Goal: Information Seeking & Learning: Learn about a topic

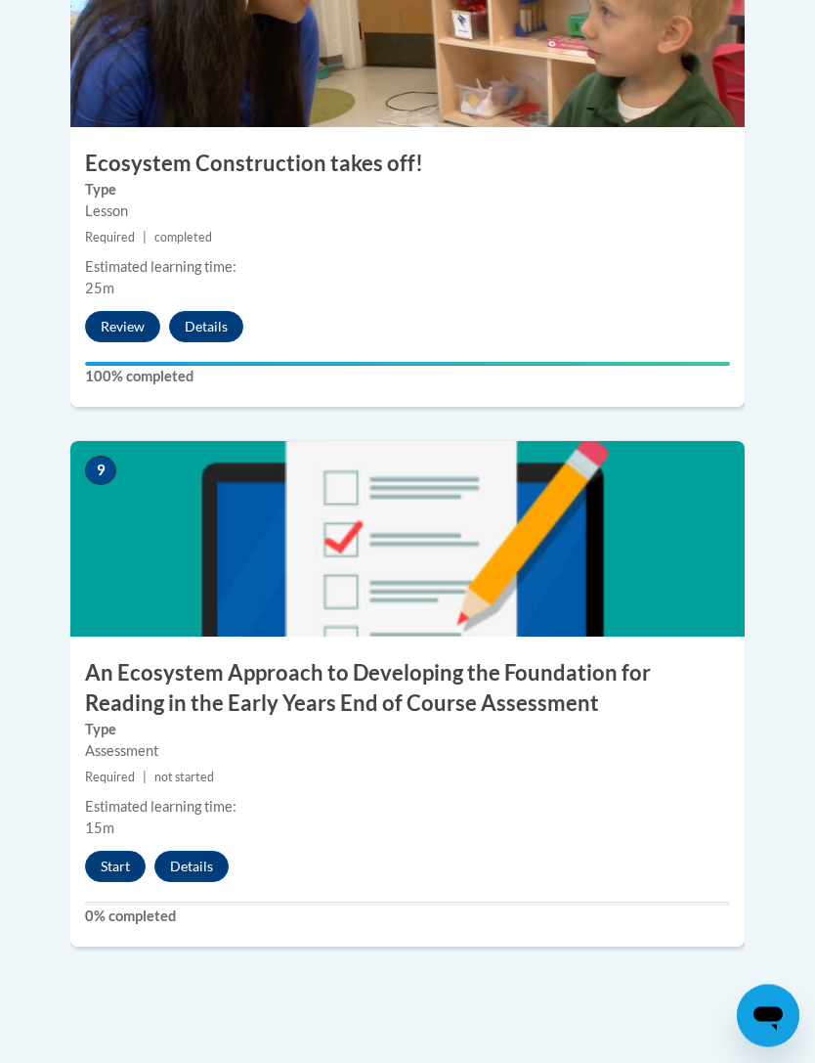
scroll to position [4589, 0]
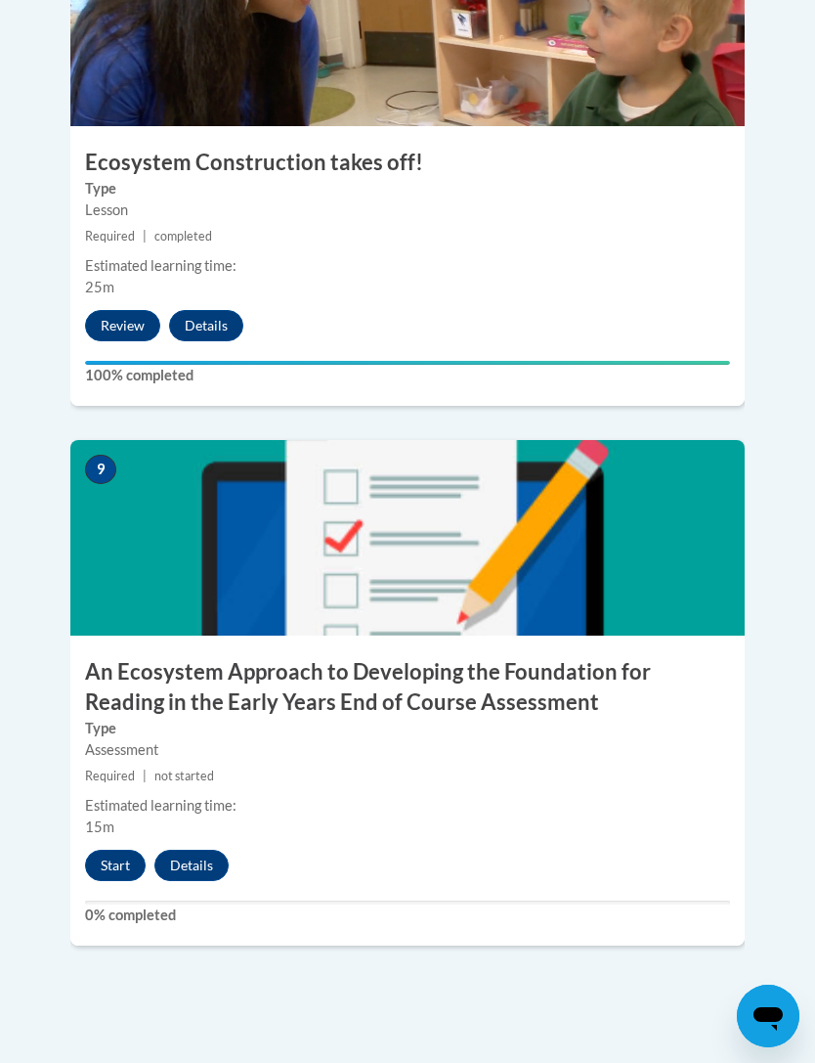
click at [111, 849] on button "Start" at bounding box center [115, 864] width 61 height 31
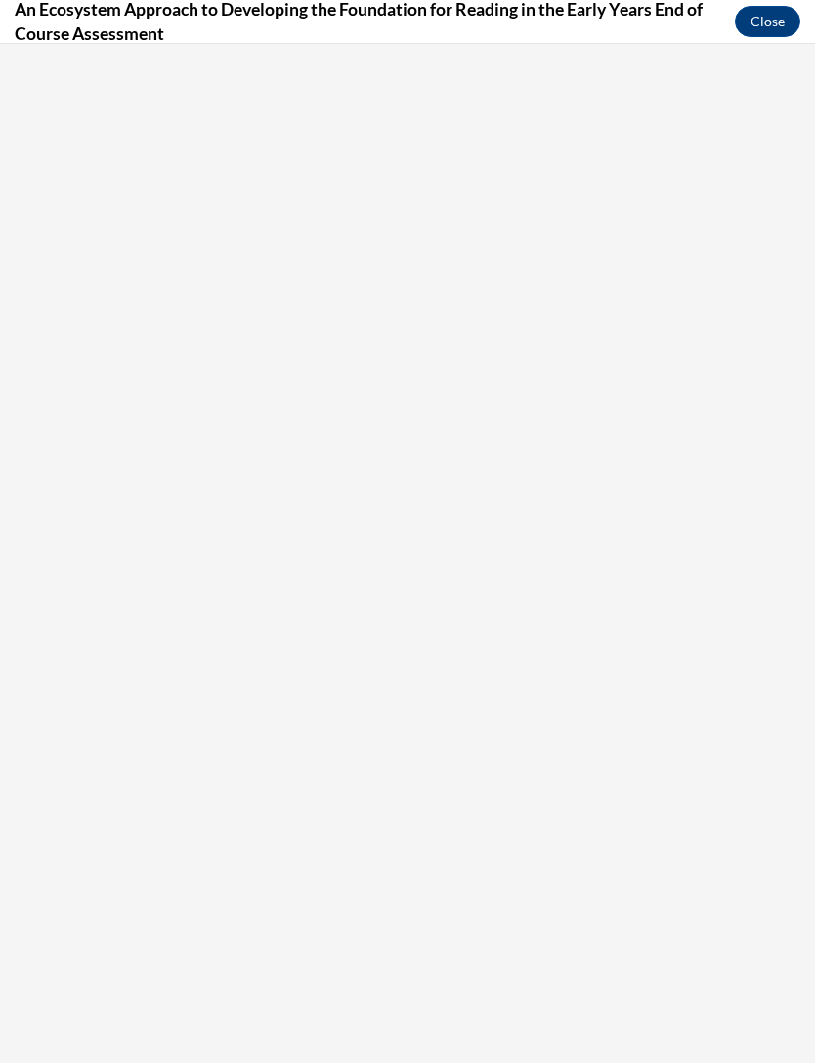
scroll to position [0, 0]
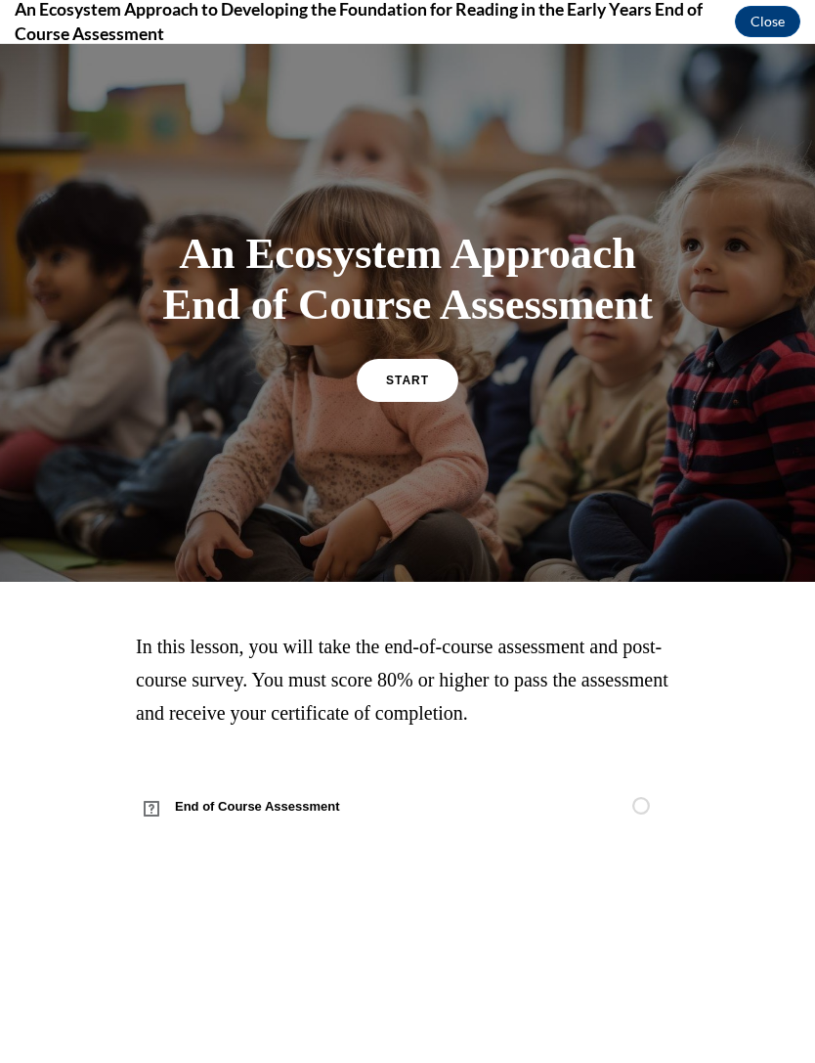
click at [457, 402] on link "START" at bounding box center [408, 380] width 102 height 43
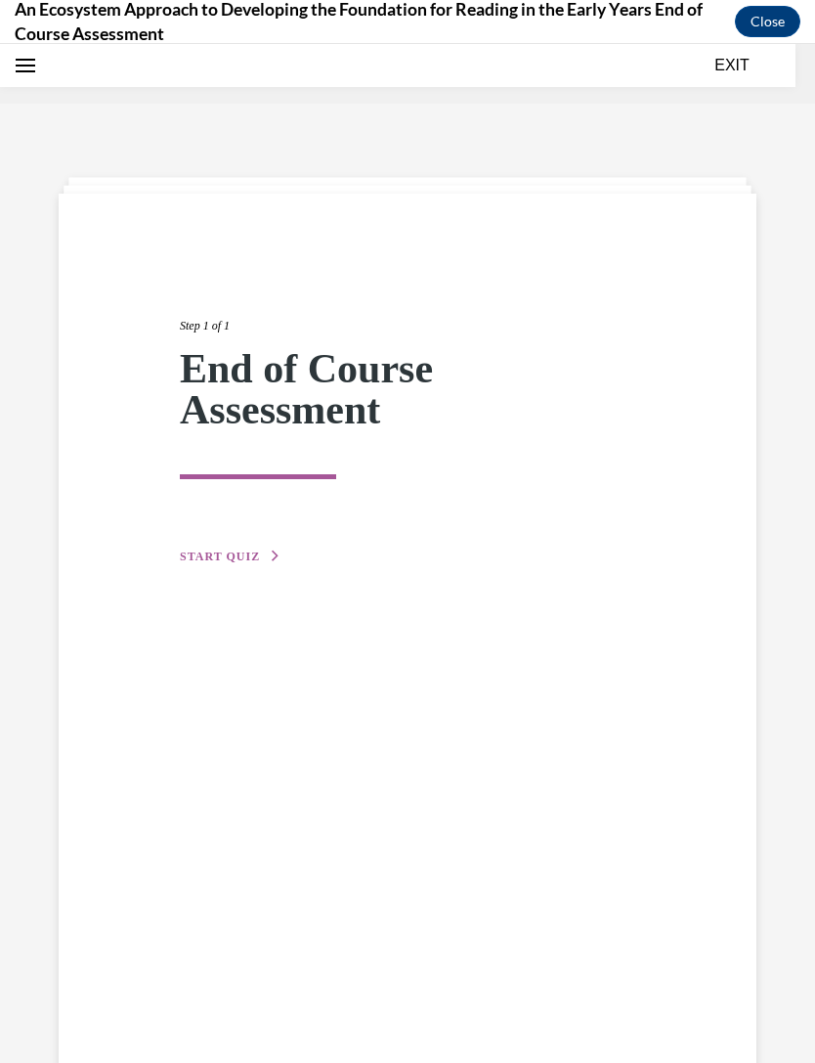
scroll to position [61, 0]
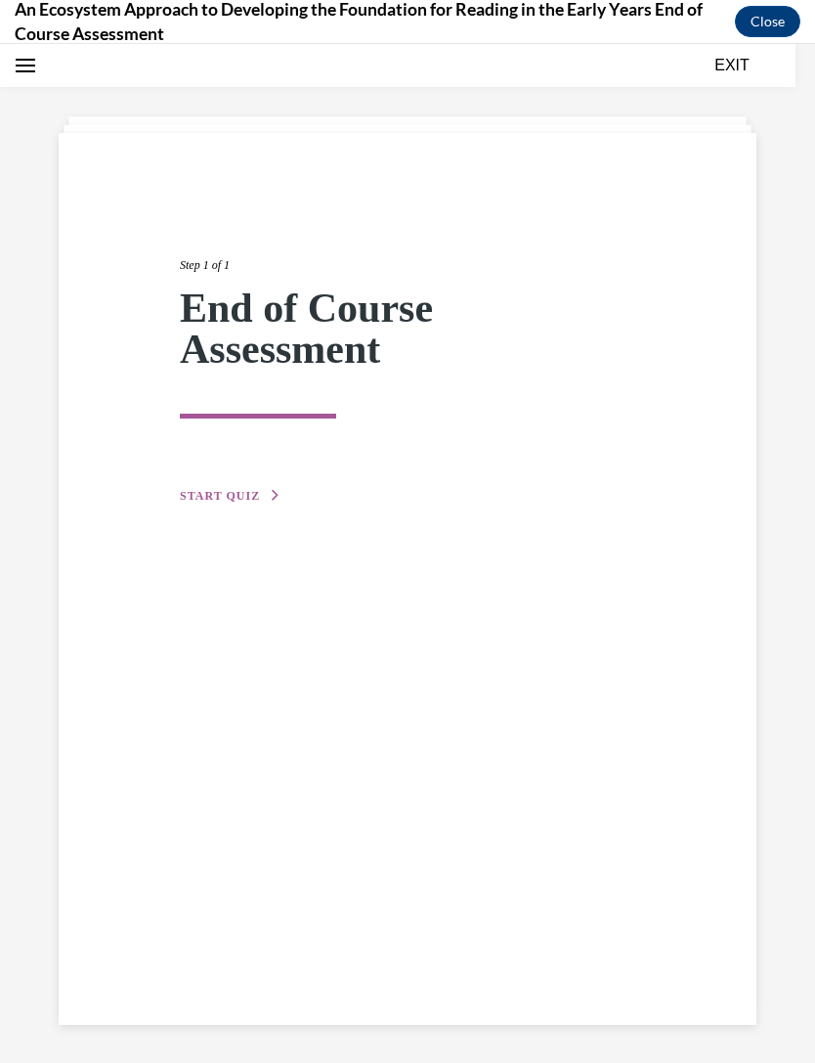
click at [201, 502] on button "START QUIZ" at bounding box center [231, 496] width 102 height 18
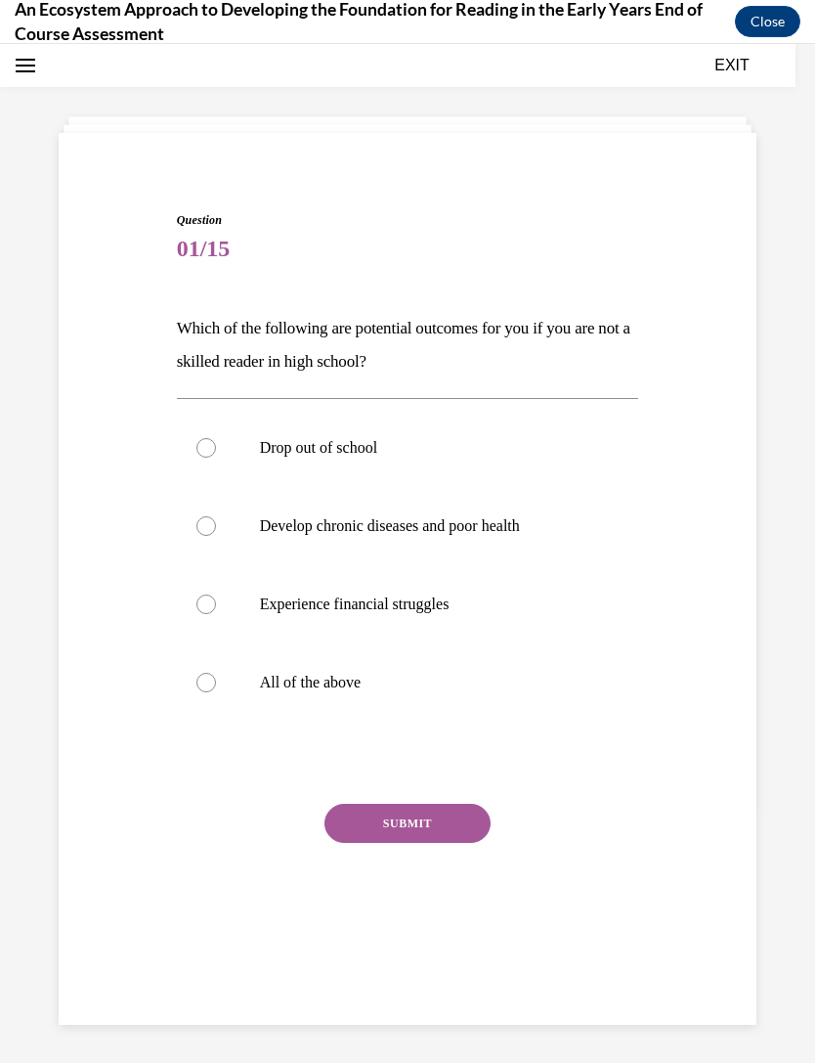
click at [208, 685] on div at bounding box center [206, 683] width 20 height 20
click at [208, 685] on input "All of the above" at bounding box center [206, 683] width 20 height 20
radio input "true"
click at [364, 852] on div "SUBMIT" at bounding box center [408, 852] width 462 height 98
click at [454, 839] on button "SUBMIT" at bounding box center [408, 822] width 166 height 39
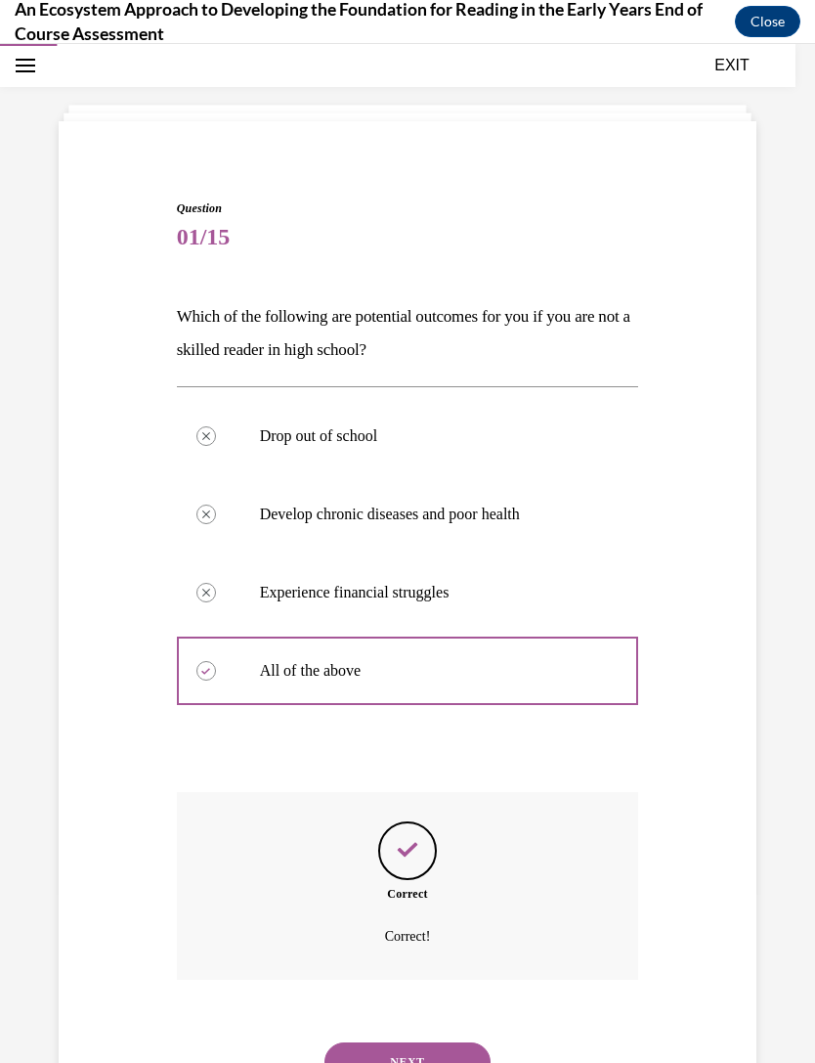
click at [461, 1042] on button "NEXT" at bounding box center [408, 1061] width 166 height 39
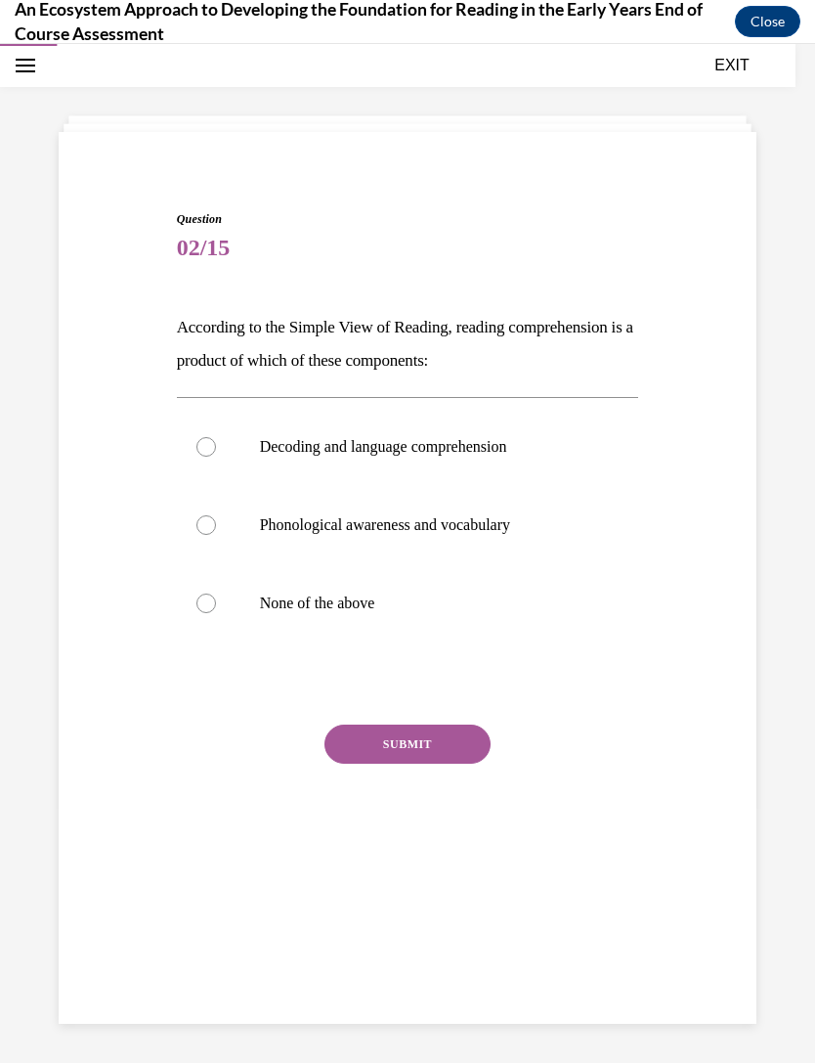
scroll to position [62, 0]
click at [210, 432] on label "Decoding and language comprehension" at bounding box center [408, 447] width 462 height 78
click at [210, 437] on input "Decoding and language comprehension" at bounding box center [206, 447] width 20 height 20
radio input "true"
click at [371, 758] on button "SUBMIT" at bounding box center [408, 743] width 166 height 39
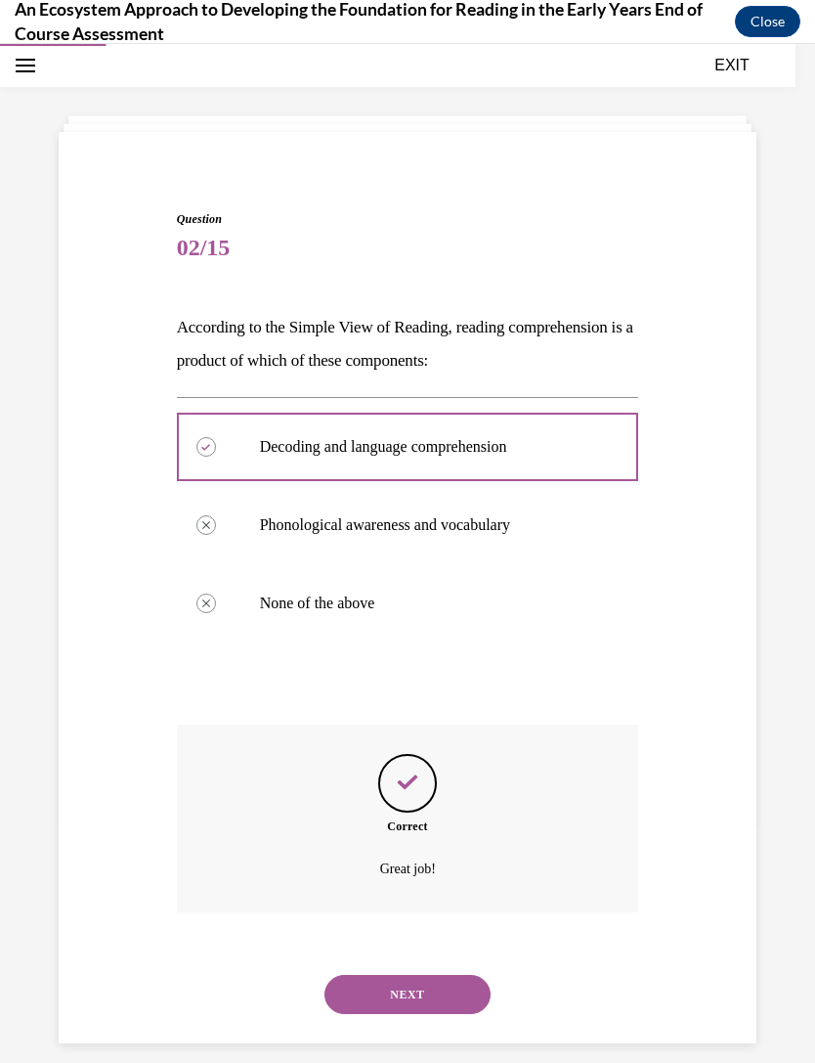
click at [376, 975] on button "NEXT" at bounding box center [408, 994] width 166 height 39
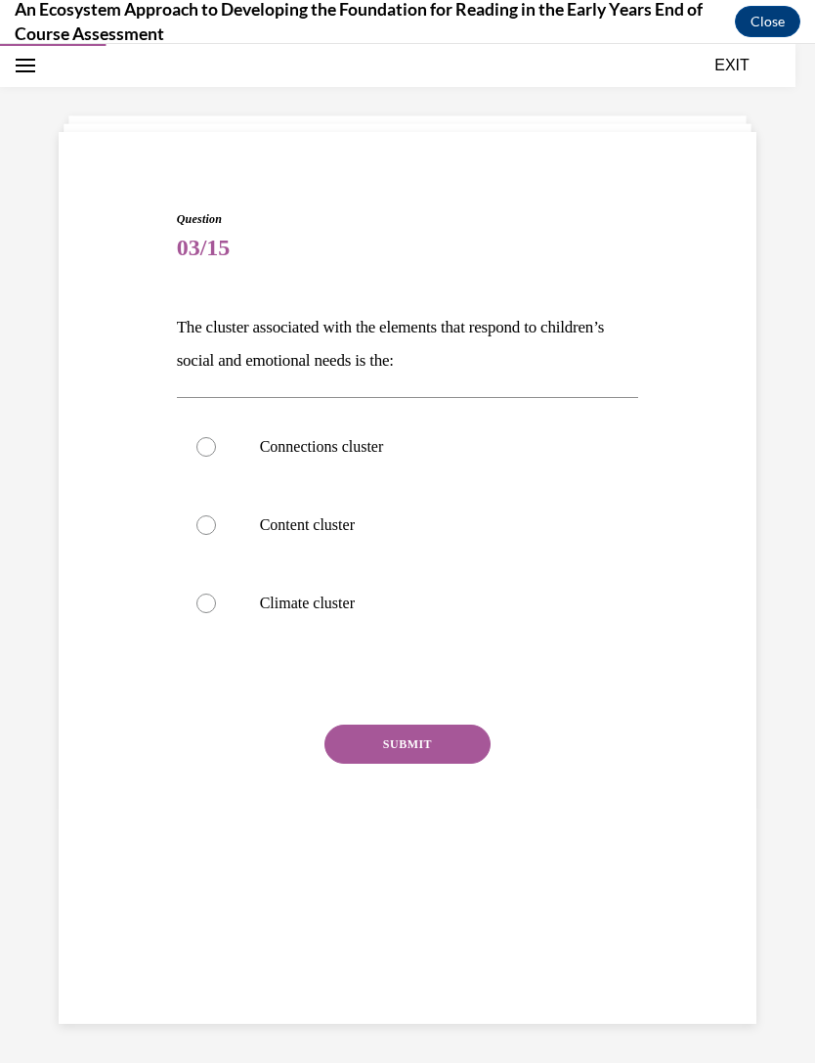
click at [224, 443] on label "Connections cluster" at bounding box center [408, 447] width 462 height 78
click at [216, 443] on input "Connections cluster" at bounding box center [206, 447] width 20 height 20
radio input "true"
click at [342, 760] on button "SUBMIT" at bounding box center [408, 743] width 166 height 39
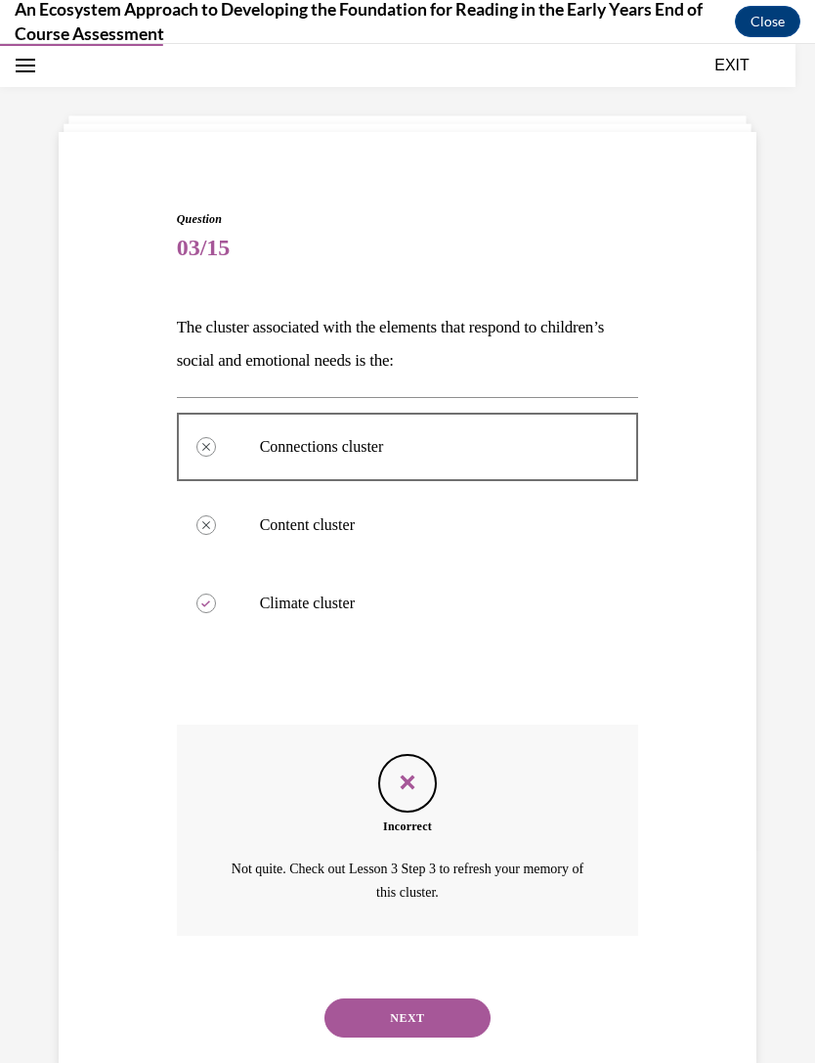
click at [368, 998] on button "NEXT" at bounding box center [408, 1017] width 166 height 39
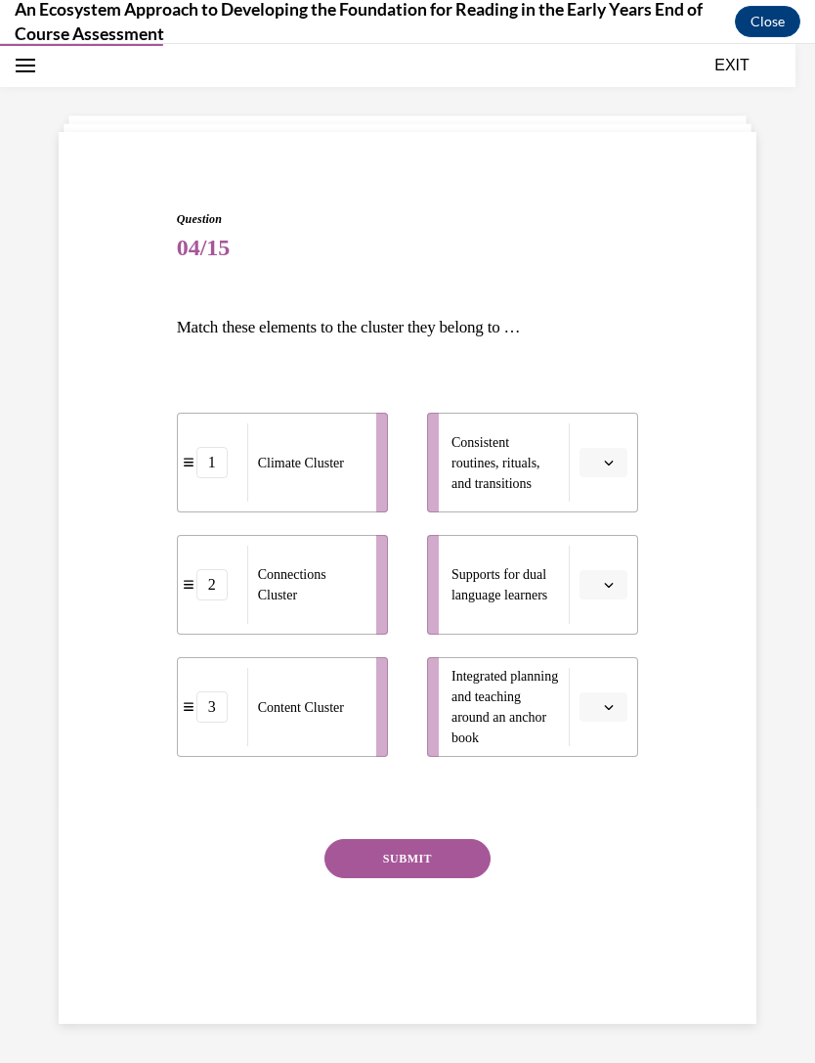
click at [604, 487] on li "Consistent routines, rituals, and transitions" at bounding box center [532, 462] width 211 height 100
click at [603, 487] on li "Consistent routines, rituals, and transitions" at bounding box center [532, 462] width 211 height 100
click at [613, 458] on icon "button" at bounding box center [609, 462] width 10 height 10
click at [611, 535] on div "1" at bounding box center [601, 545] width 49 height 39
click at [612, 578] on span "button" at bounding box center [609, 585] width 14 height 14
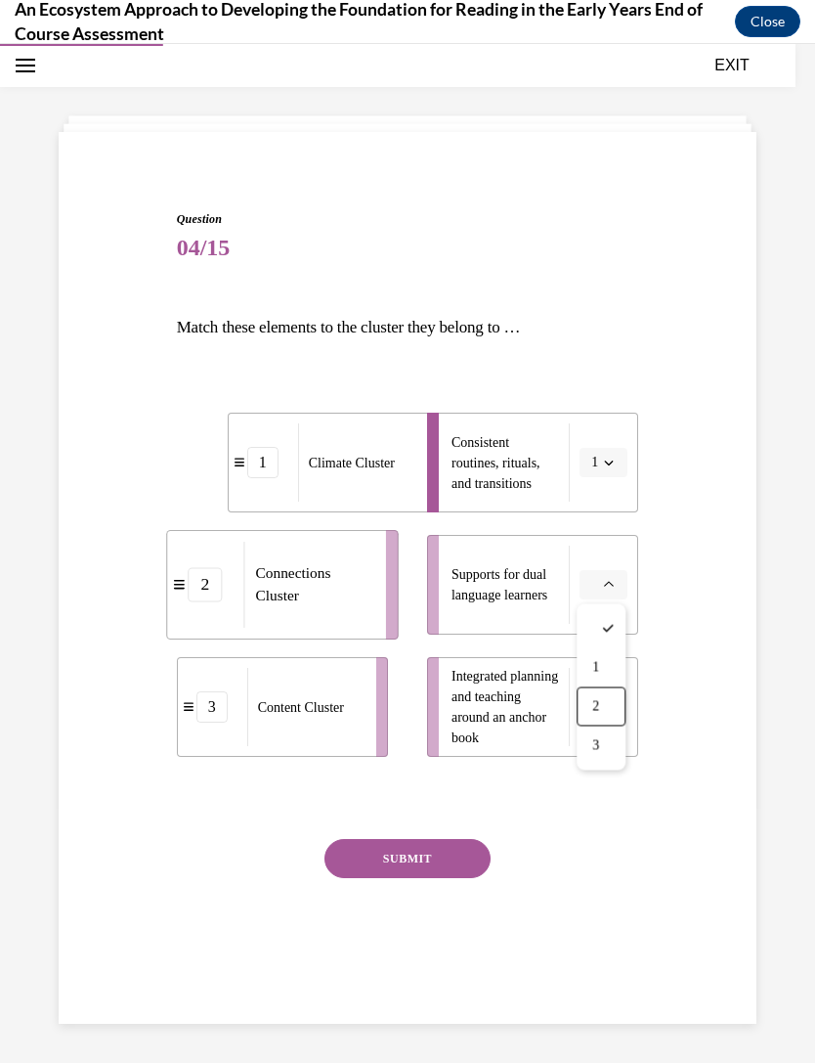
click at [604, 707] on div "2" at bounding box center [601, 706] width 49 height 39
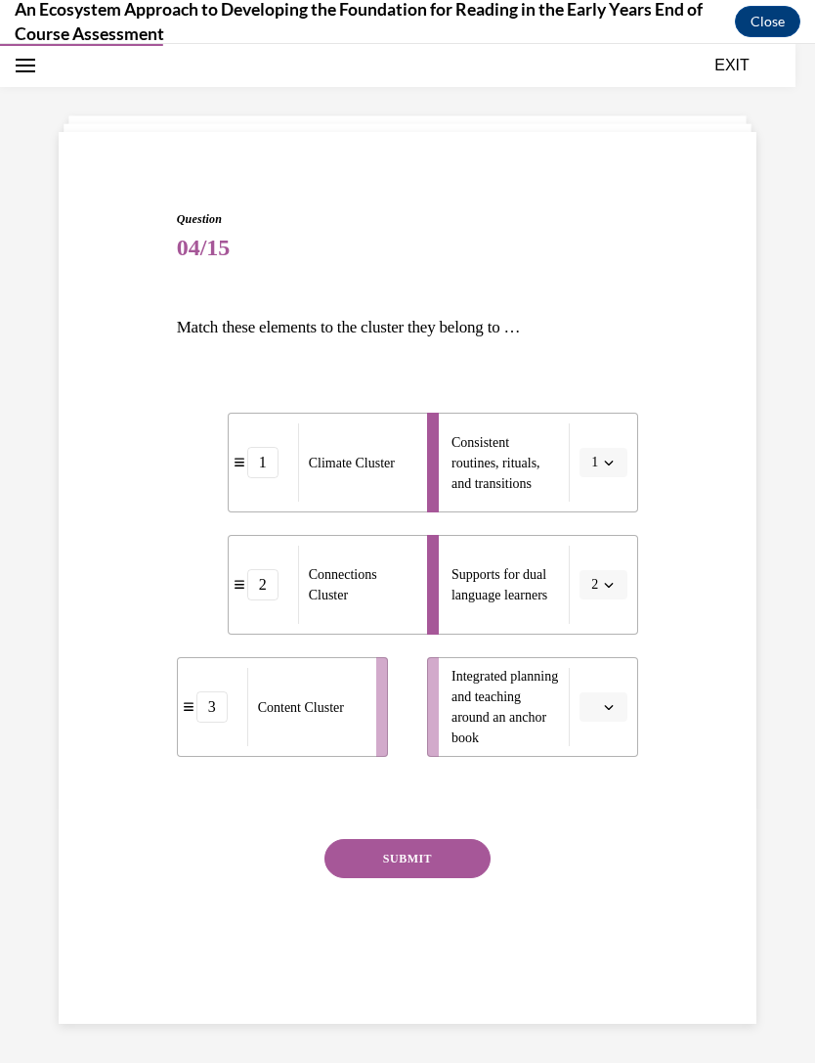
click at [606, 710] on icon "button" at bounding box center [609, 707] width 10 height 10
click at [606, 852] on div "3" at bounding box center [601, 867] width 49 height 39
click at [479, 842] on button "SUBMIT" at bounding box center [408, 858] width 166 height 39
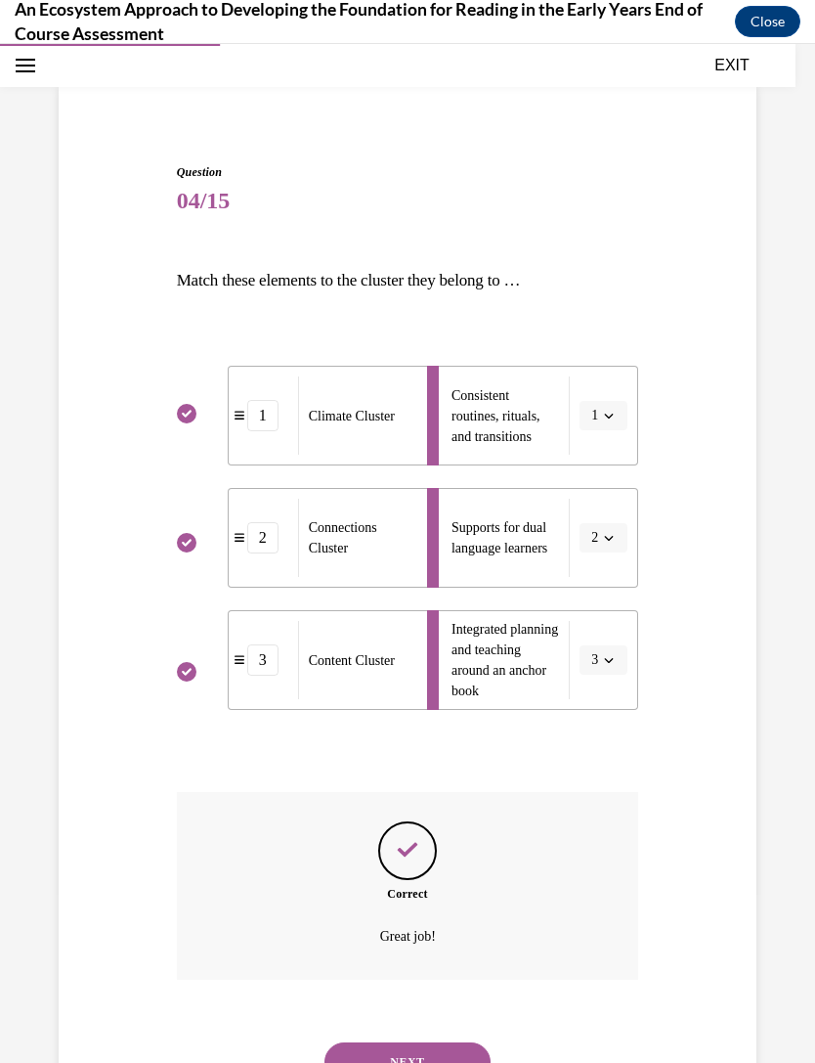
click at [438, 1042] on button "NEXT" at bounding box center [408, 1061] width 166 height 39
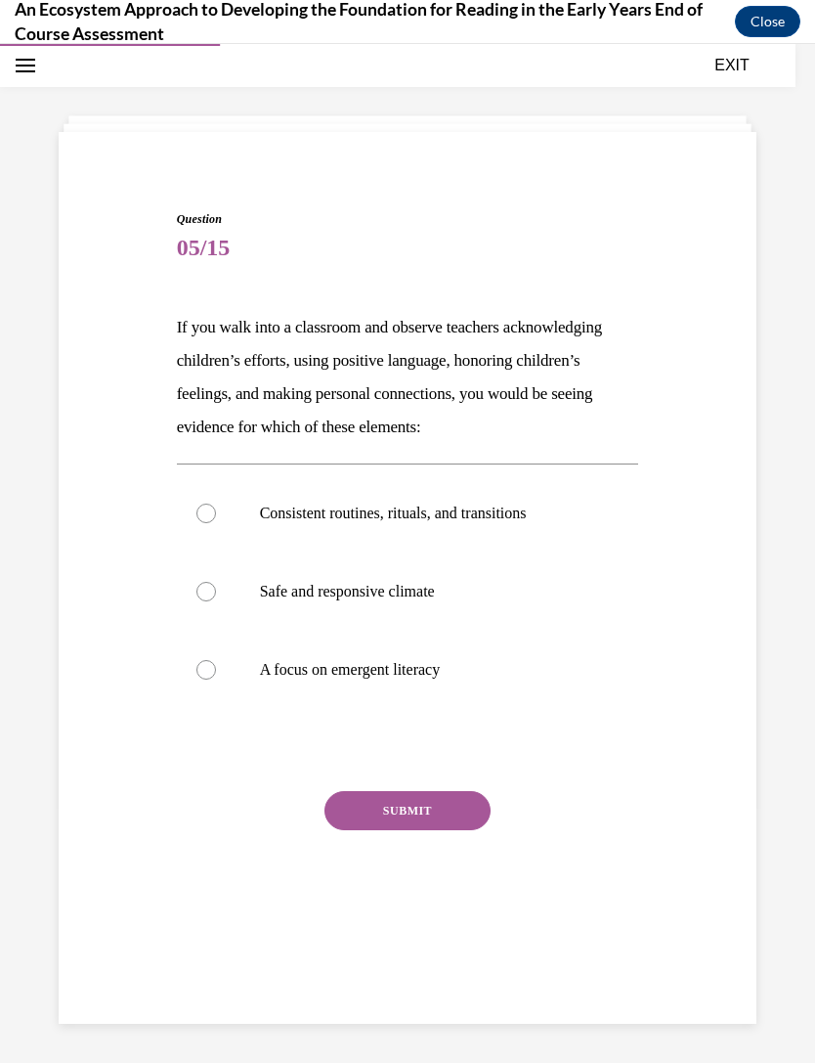
click at [495, 622] on label "Safe and responsive climate" at bounding box center [408, 591] width 462 height 78
click at [216, 601] on input "Safe and responsive climate" at bounding box center [206, 592] width 20 height 20
radio input "true"
click at [445, 813] on button "SUBMIT" at bounding box center [408, 810] width 166 height 39
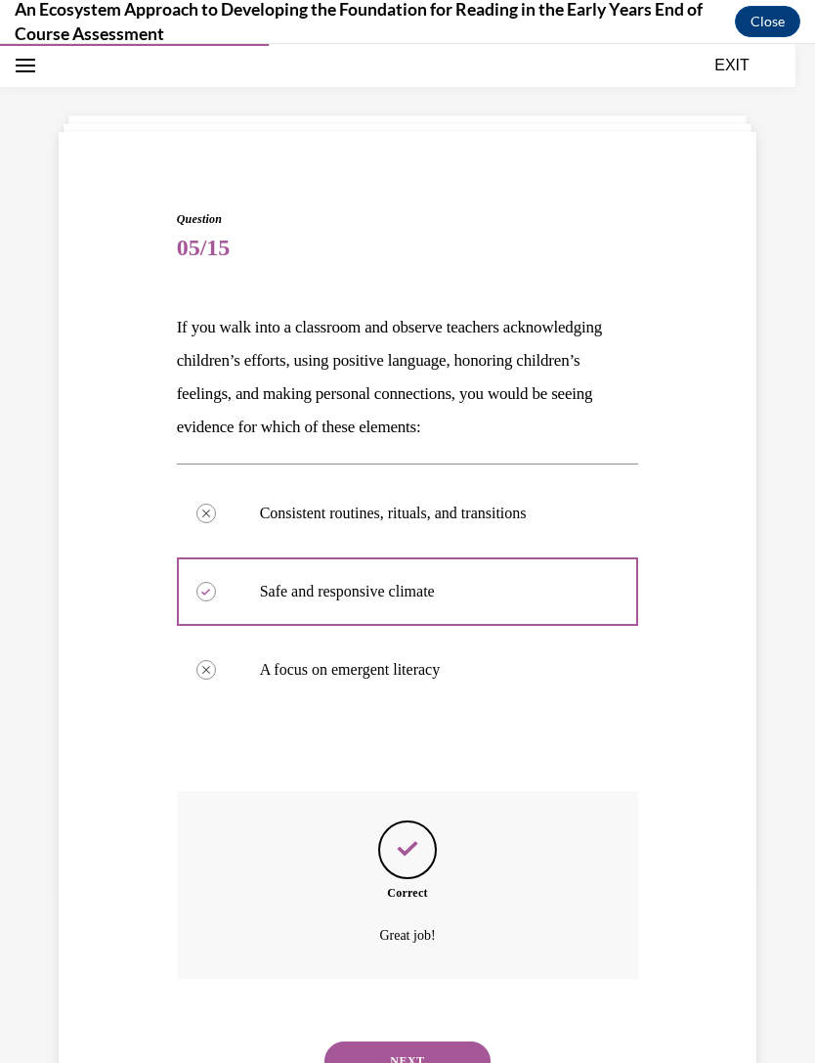
click at [425, 1041] on button "NEXT" at bounding box center [408, 1060] width 166 height 39
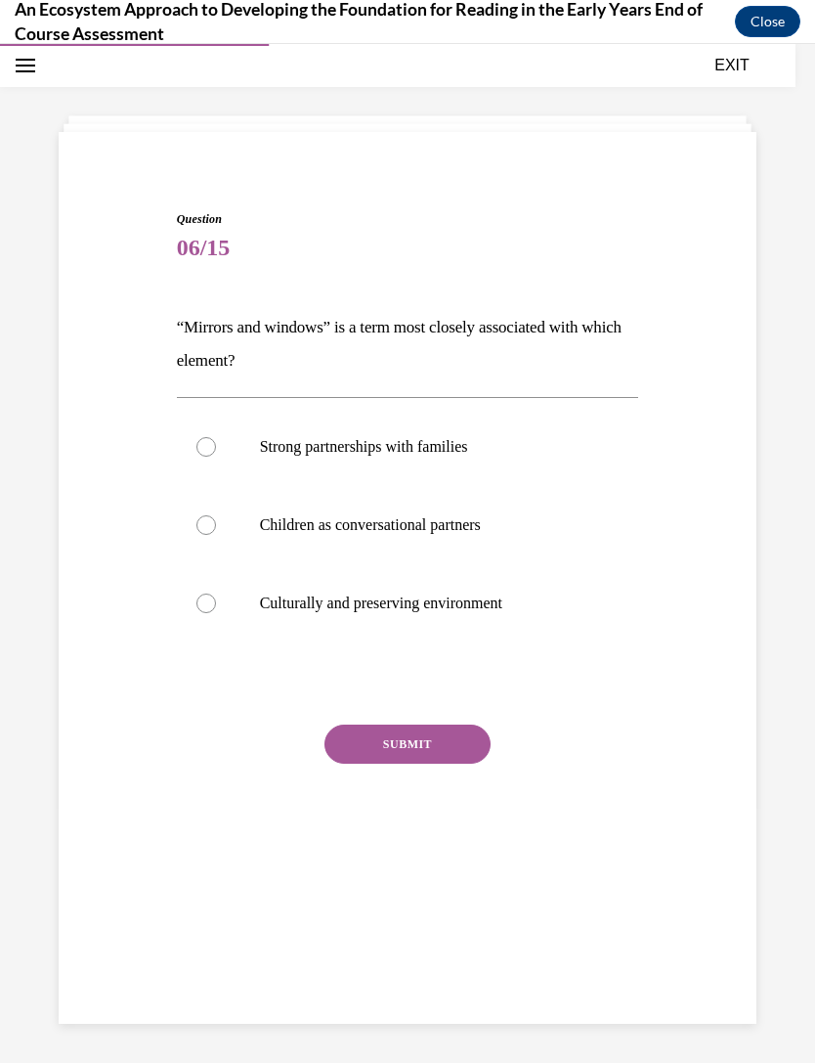
click at [485, 601] on p "Culturally and preserving environment" at bounding box center [425, 603] width 330 height 20
click at [216, 601] on input "Culturally and preserving environment" at bounding box center [206, 603] width 20 height 20
radio input "true"
click at [439, 759] on button "SUBMIT" at bounding box center [408, 743] width 166 height 39
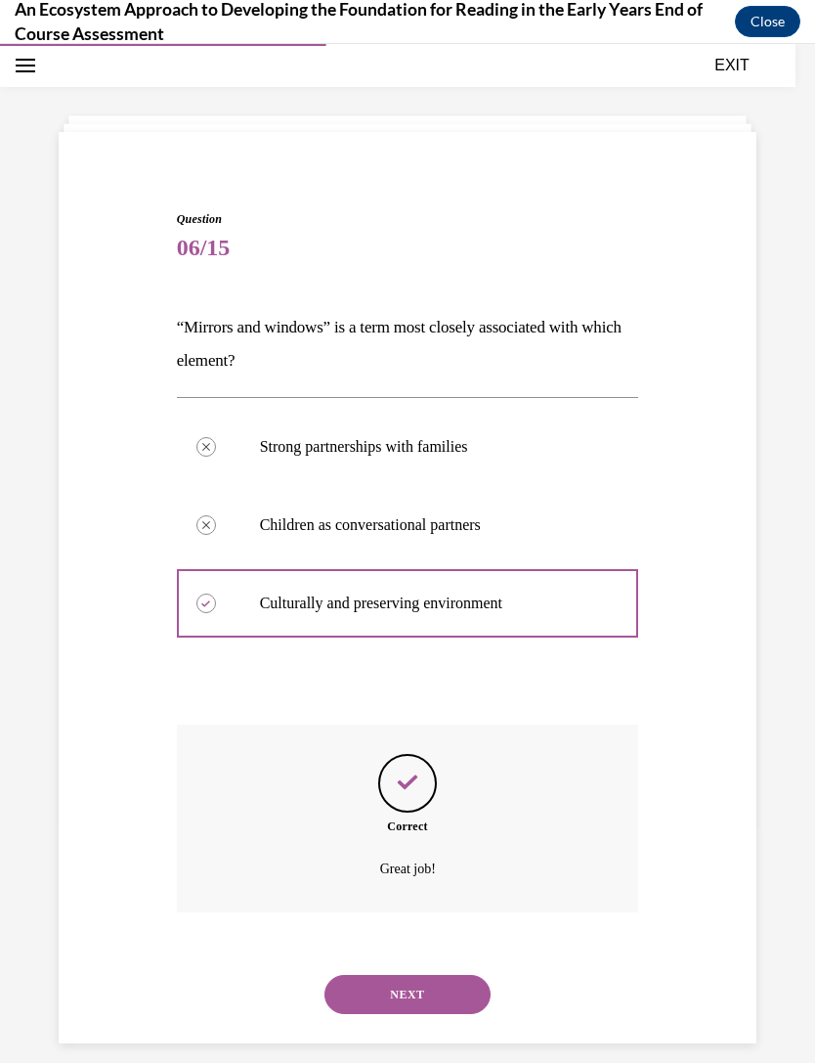
click at [418, 987] on button "NEXT" at bounding box center [408, 994] width 166 height 39
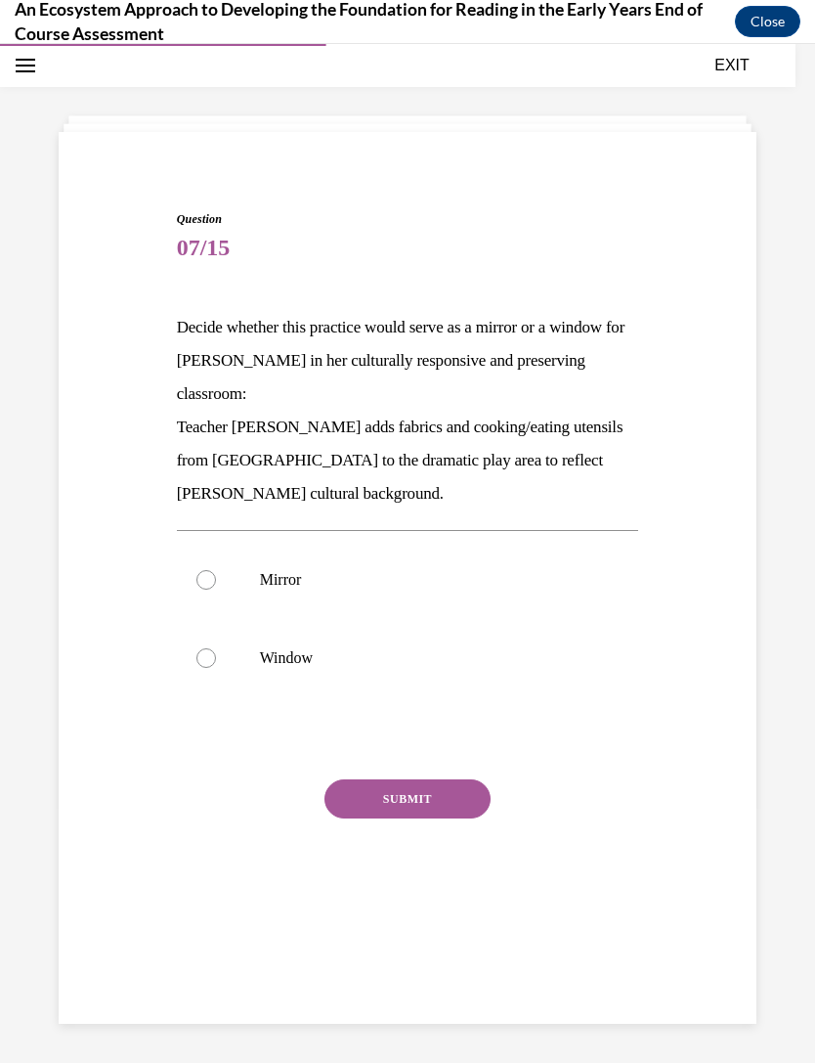
click at [470, 578] on p "Mirror" at bounding box center [425, 580] width 330 height 20
click at [216, 578] on input "Mirror" at bounding box center [206, 580] width 20 height 20
radio input "true"
click at [425, 798] on button "SUBMIT" at bounding box center [408, 798] width 166 height 39
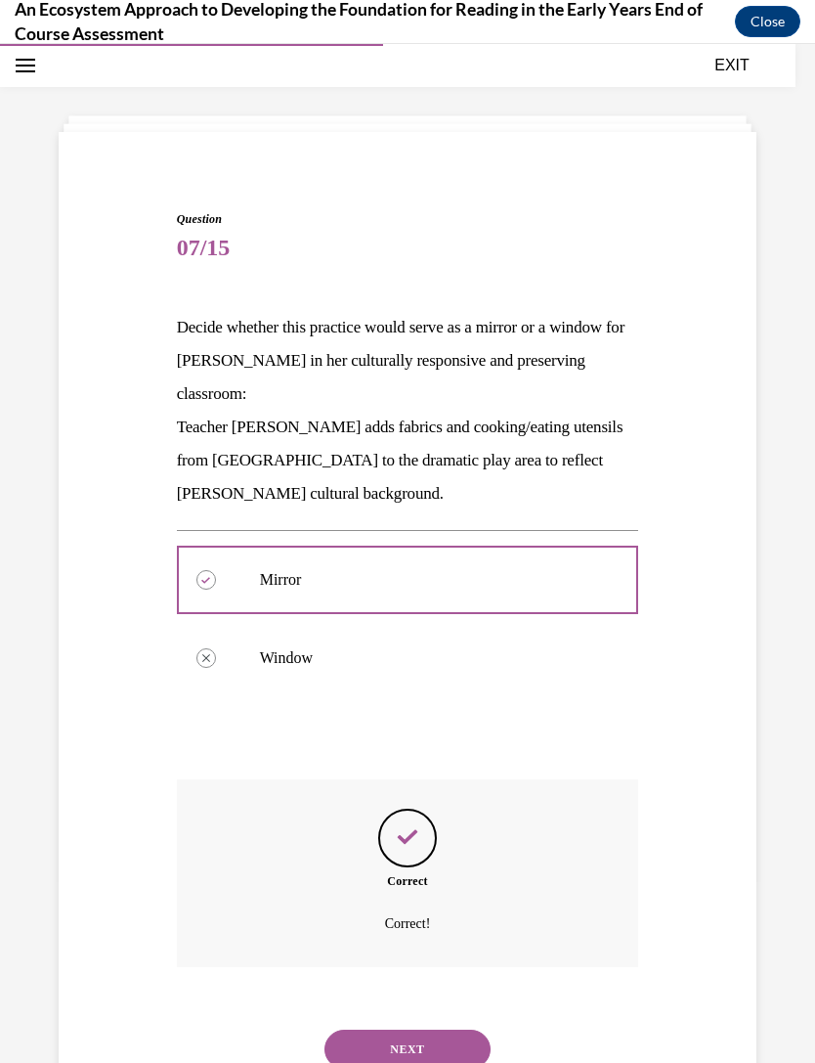
click at [410, 1029] on button "NEXT" at bounding box center [408, 1048] width 166 height 39
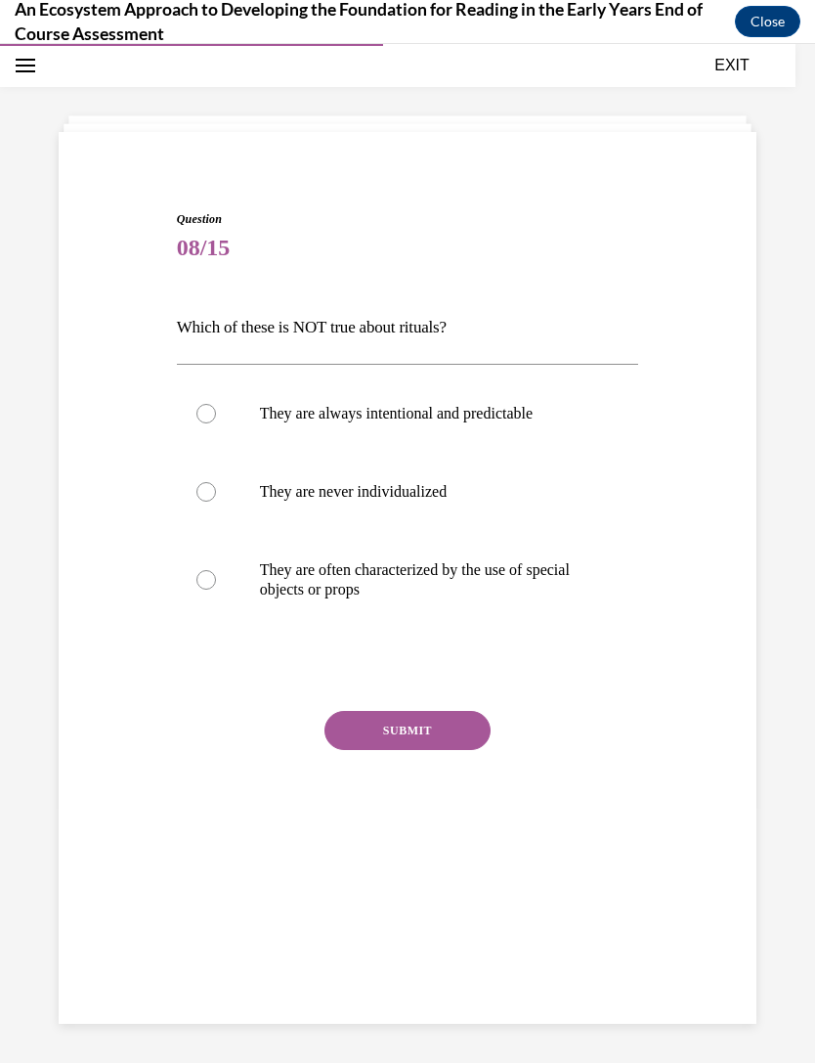
click at [476, 488] on p "They are never individualized" at bounding box center [425, 492] width 330 height 20
click at [216, 488] on input "They are never individualized" at bounding box center [206, 492] width 20 height 20
radio input "true"
click at [429, 735] on button "SUBMIT" at bounding box center [408, 730] width 166 height 39
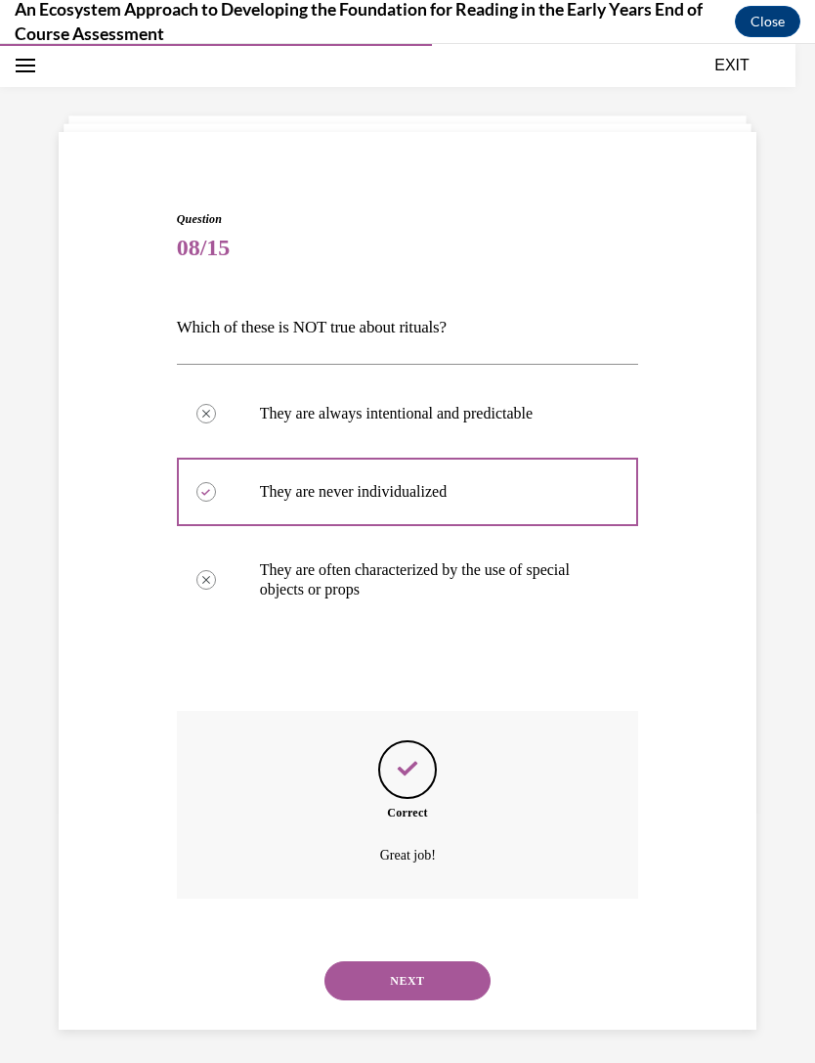
click at [420, 961] on button "NEXT" at bounding box center [408, 980] width 166 height 39
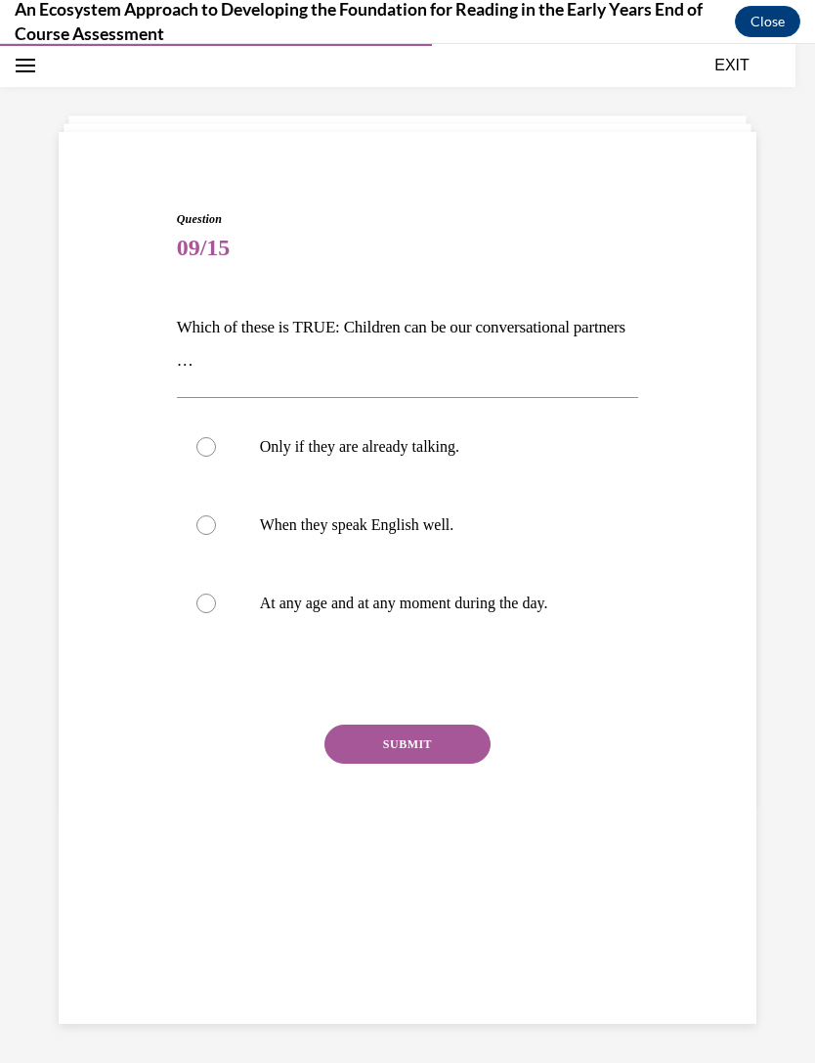
click at [564, 599] on p "At any age and at any moment during the day." at bounding box center [425, 603] width 330 height 20
click at [216, 599] on input "At any age and at any moment during the day." at bounding box center [206, 603] width 20 height 20
radio input "true"
click at [434, 742] on button "SUBMIT" at bounding box center [408, 743] width 166 height 39
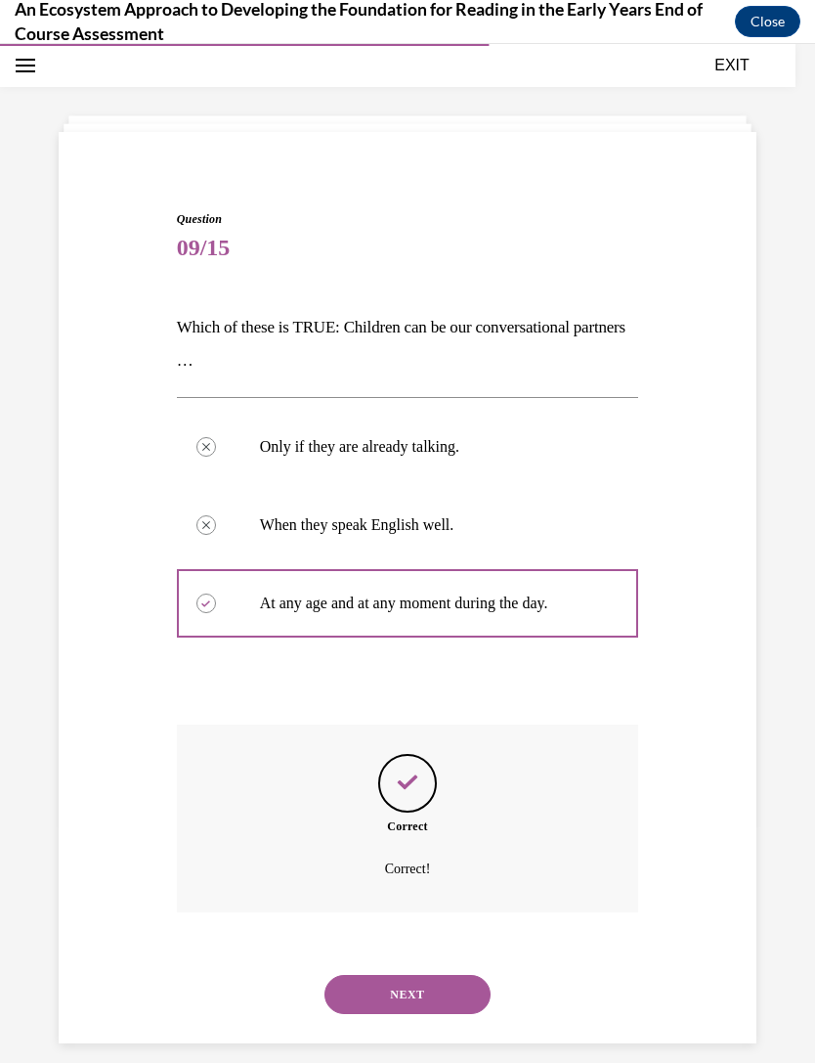
click at [426, 975] on button "NEXT" at bounding box center [408, 994] width 166 height 39
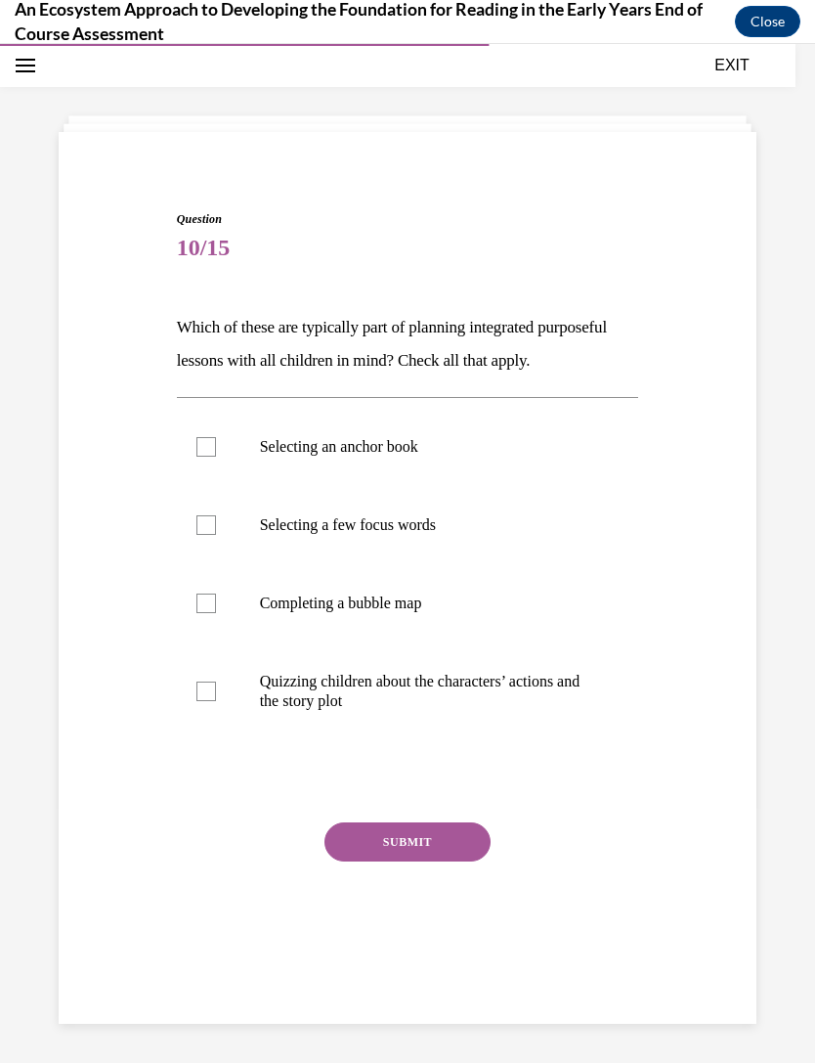
click at [478, 446] on p "Selecting an anchor book" at bounding box center [425, 447] width 330 height 20
click at [216, 446] on input "Selecting an anchor book" at bounding box center [206, 447] width 20 height 20
checkbox input "true"
click at [504, 543] on label "Selecting a few focus words" at bounding box center [408, 525] width 462 height 78
click at [216, 535] on input "Selecting a few focus words" at bounding box center [206, 525] width 20 height 20
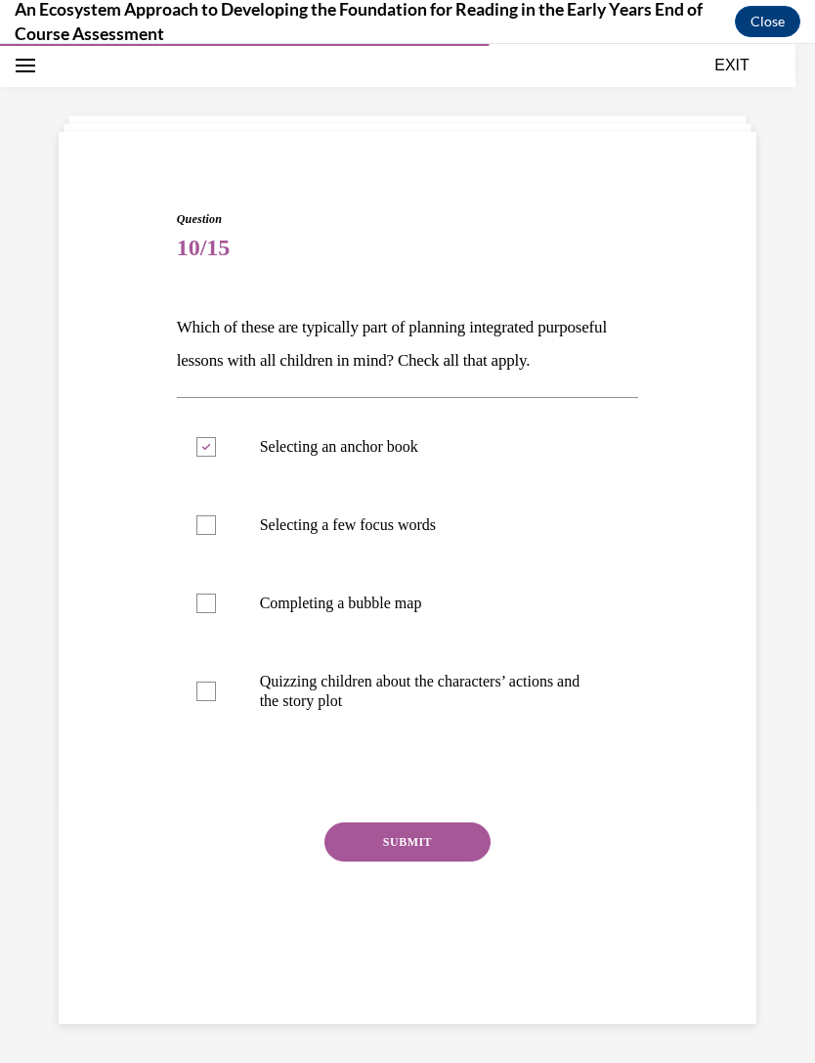
checkbox input "true"
click at [454, 671] on label "Quizzing children about the characters’ actions and the story plot" at bounding box center [408, 691] width 462 height 98
click at [216, 681] on input "Quizzing children about the characters’ actions and the story plot" at bounding box center [206, 691] width 20 height 20
checkbox input "true"
click at [431, 854] on button "SUBMIT" at bounding box center [408, 841] width 166 height 39
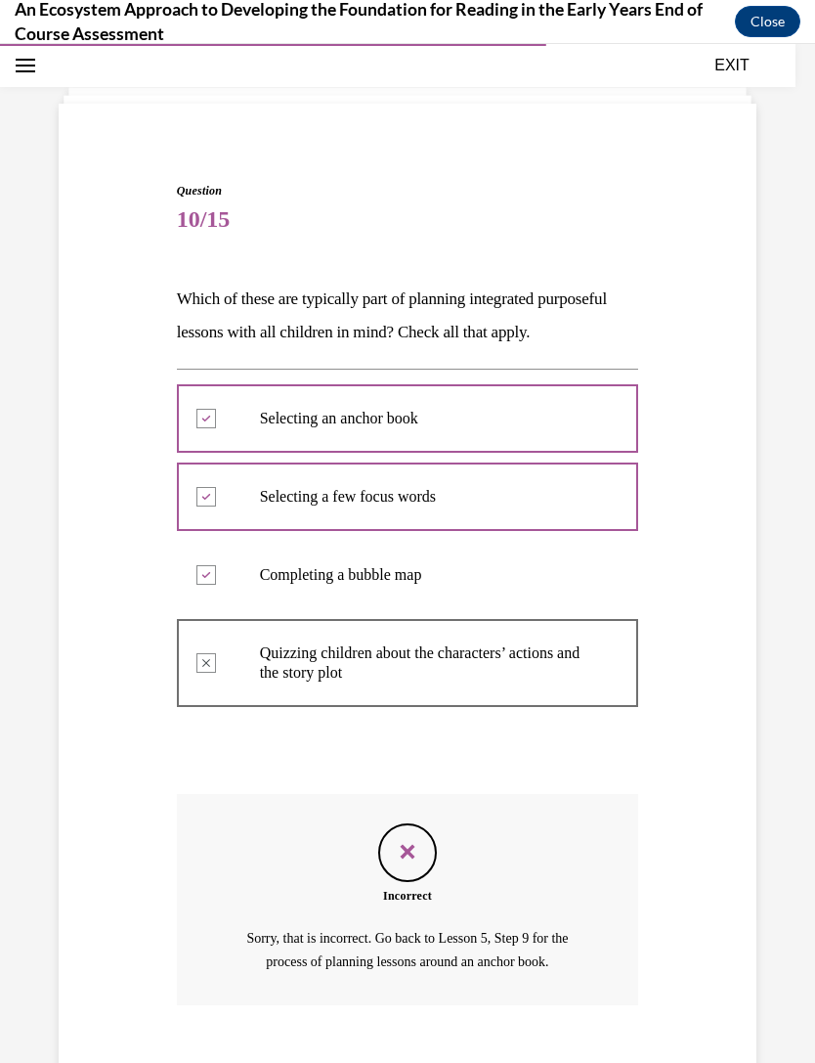
scroll to position [114, 0]
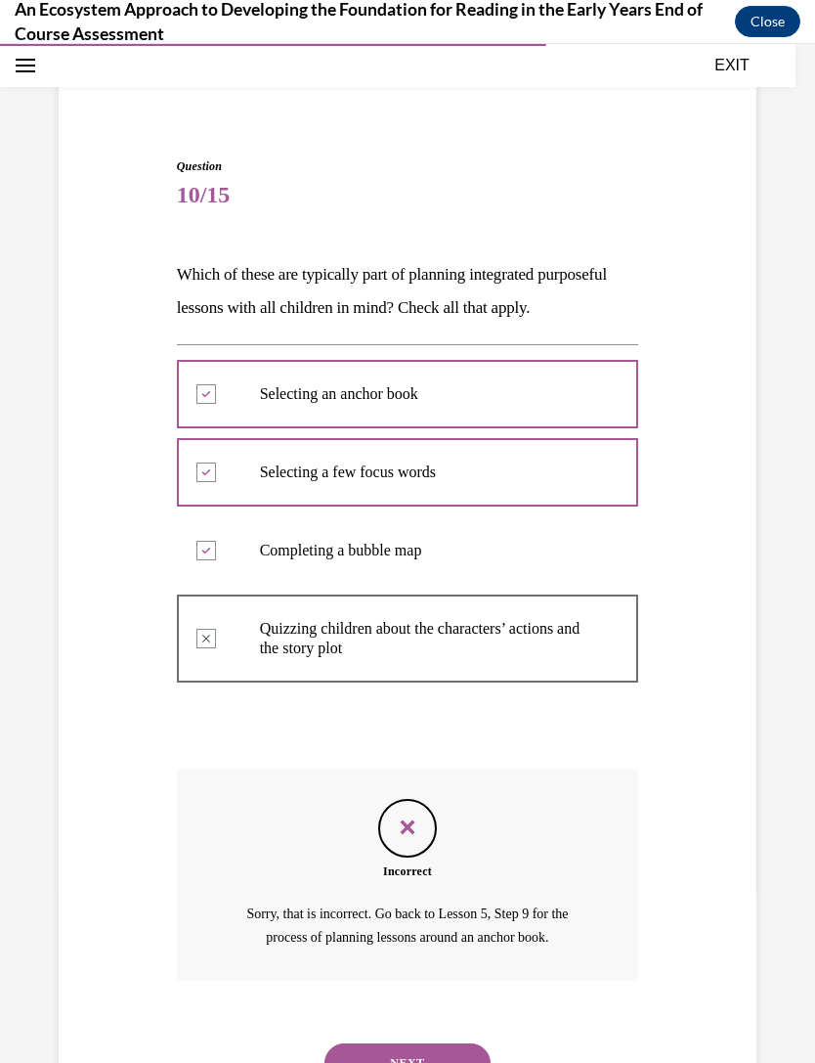
click at [410, 1046] on button "NEXT" at bounding box center [408, 1062] width 166 height 39
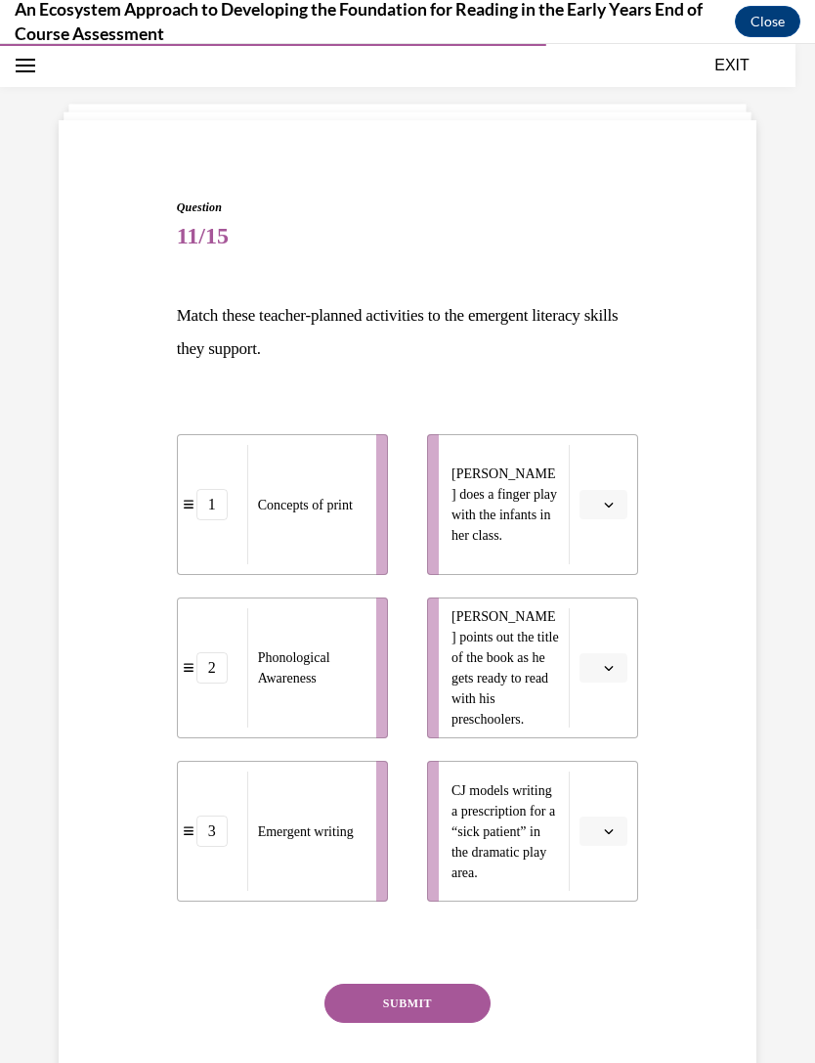
scroll to position [108, 0]
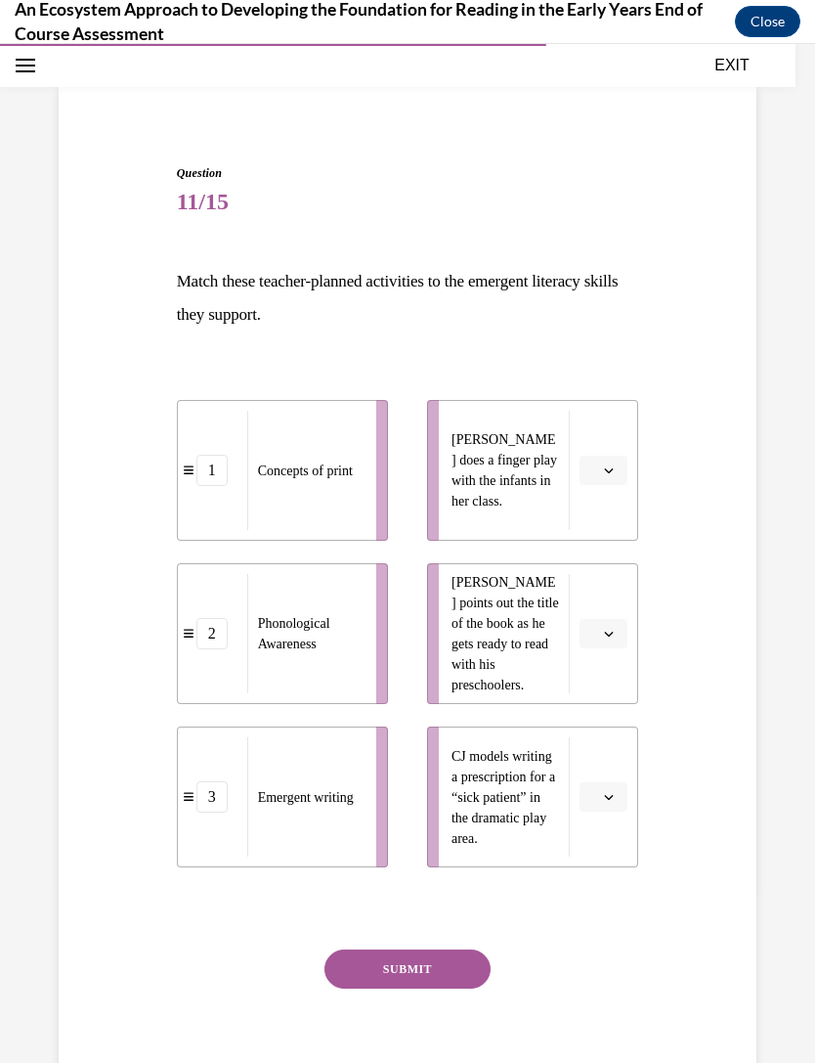
click at [609, 638] on span "button" at bounding box center [609, 634] width 14 height 14
click at [607, 700] on div "1" at bounding box center [601, 716] width 49 height 39
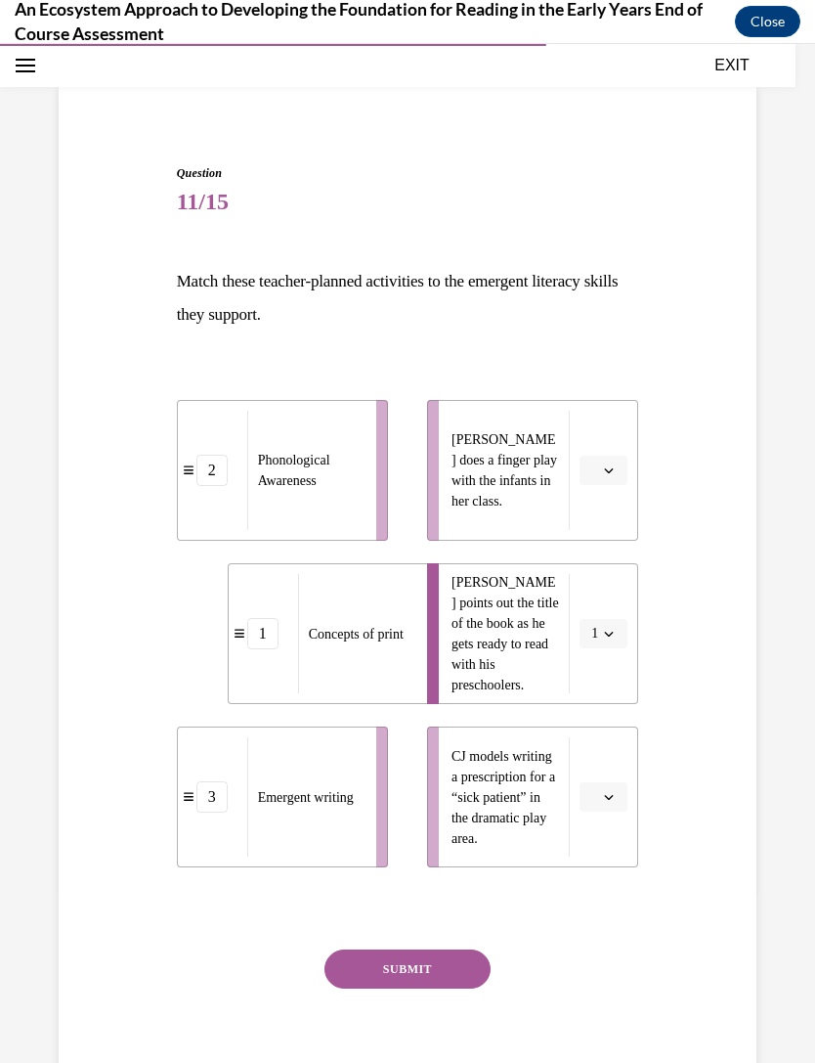
click at [614, 788] on button "button" at bounding box center [604, 796] width 48 height 29
click at [616, 954] on div "3" at bounding box center [601, 957] width 49 height 39
click at [616, 475] on span "button" at bounding box center [609, 470] width 14 height 14
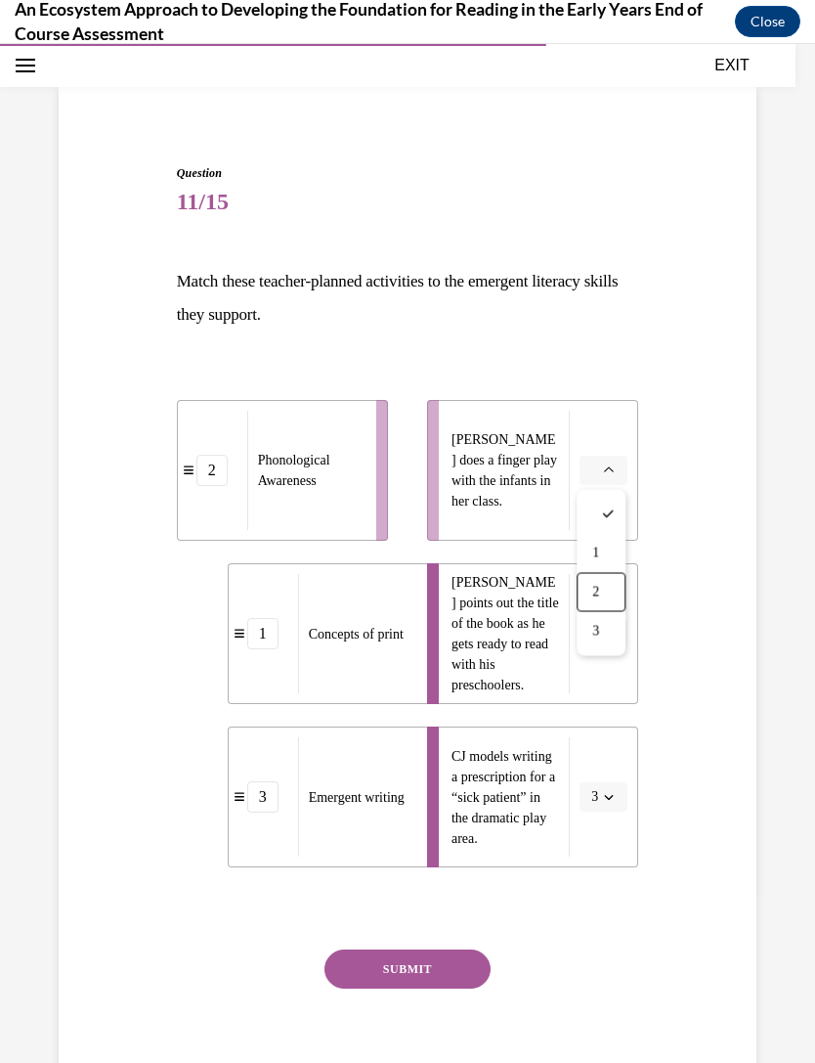
click at [620, 574] on div "2" at bounding box center [601, 592] width 49 height 39
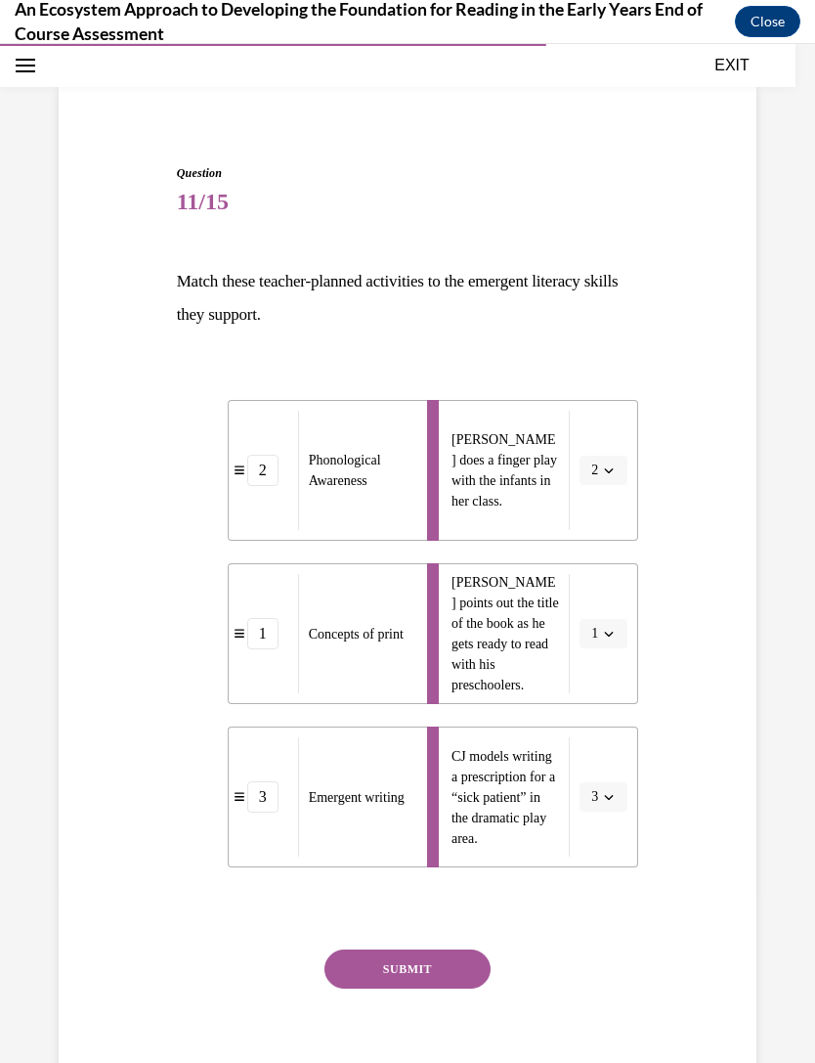
click at [476, 970] on button "SUBMIT" at bounding box center [408, 968] width 166 height 39
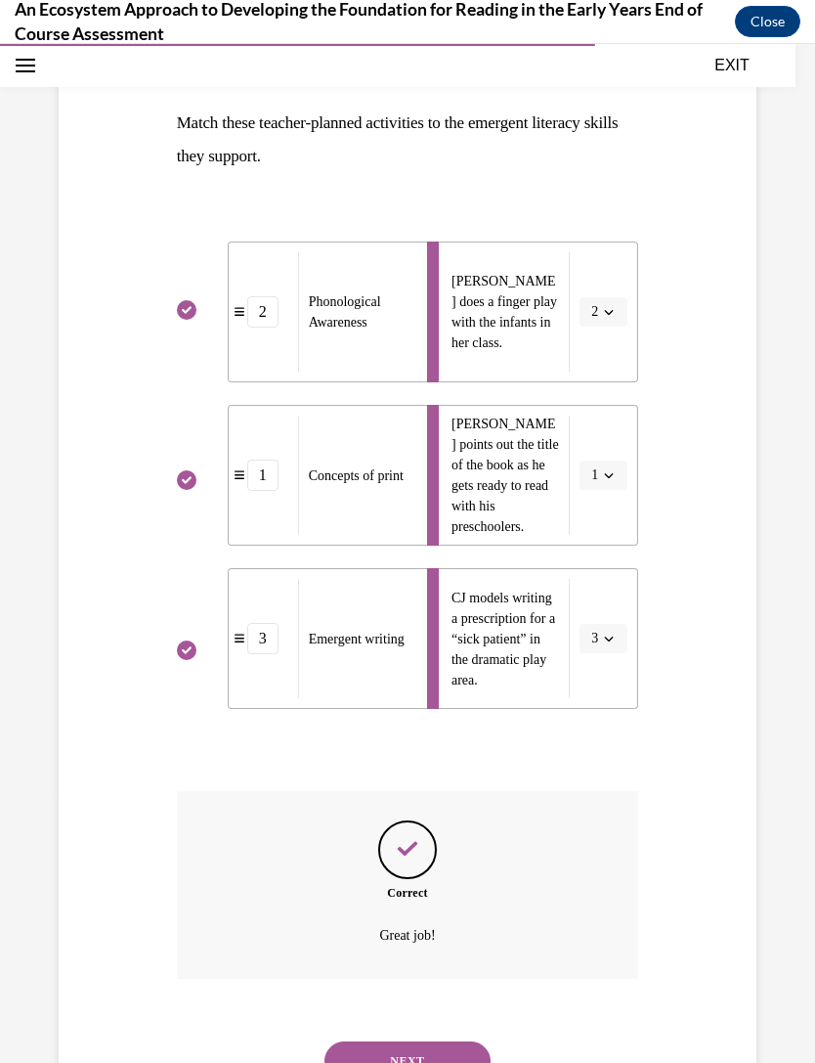
click at [452, 1041] on button "NEXT" at bounding box center [408, 1060] width 166 height 39
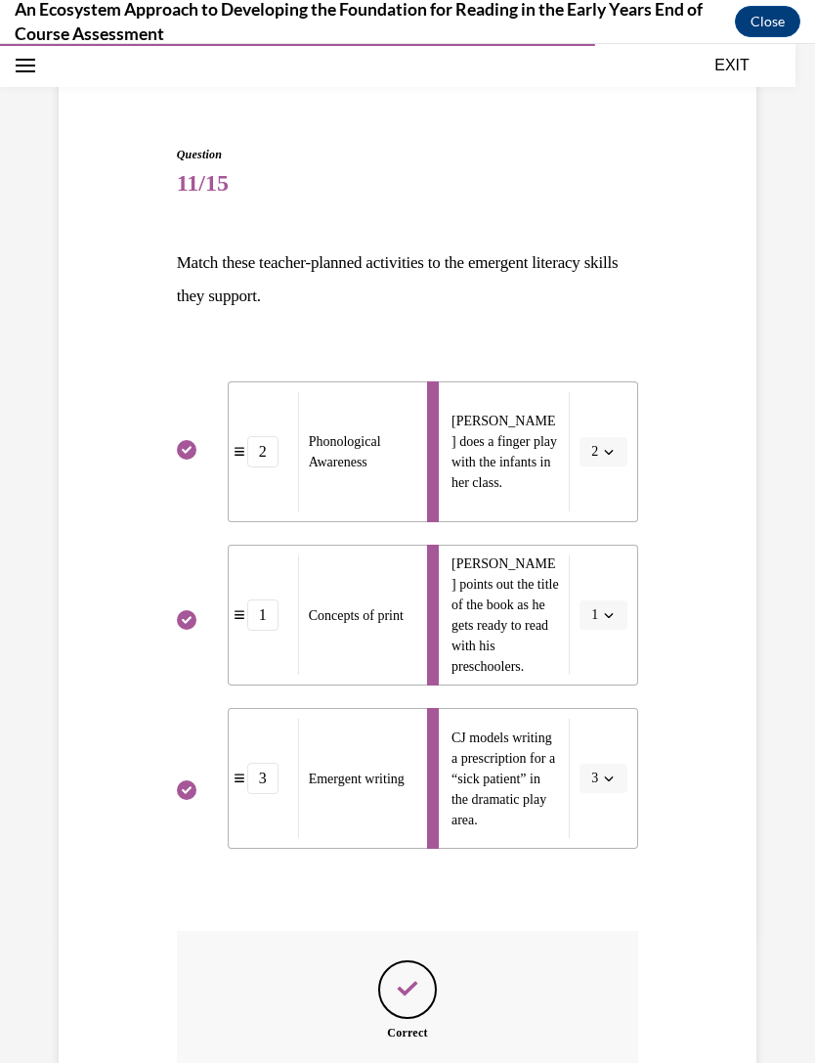
scroll to position [126, 0]
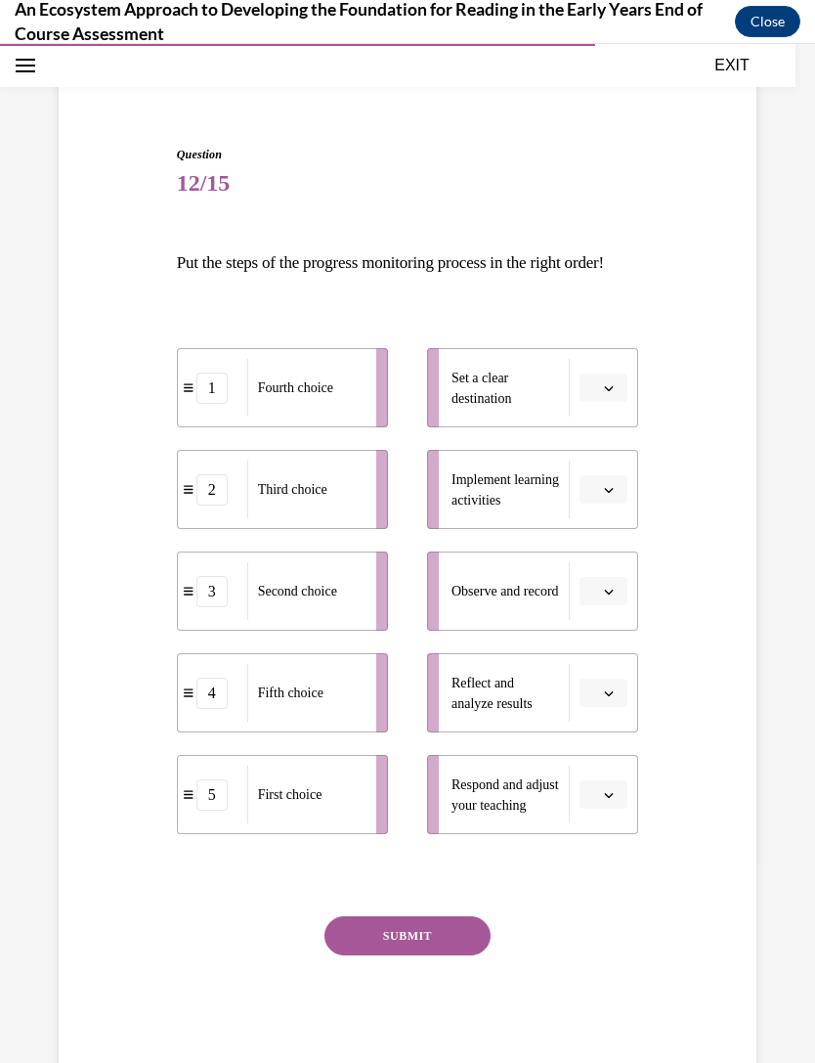
click at [595, 403] on button "button" at bounding box center [604, 387] width 48 height 29
click at [616, 495] on div "1" at bounding box center [601, 503] width 49 height 39
click at [615, 497] on span "button" at bounding box center [609, 490] width 14 height 14
click at [607, 639] on div "2" at bounding box center [601, 644] width 49 height 39
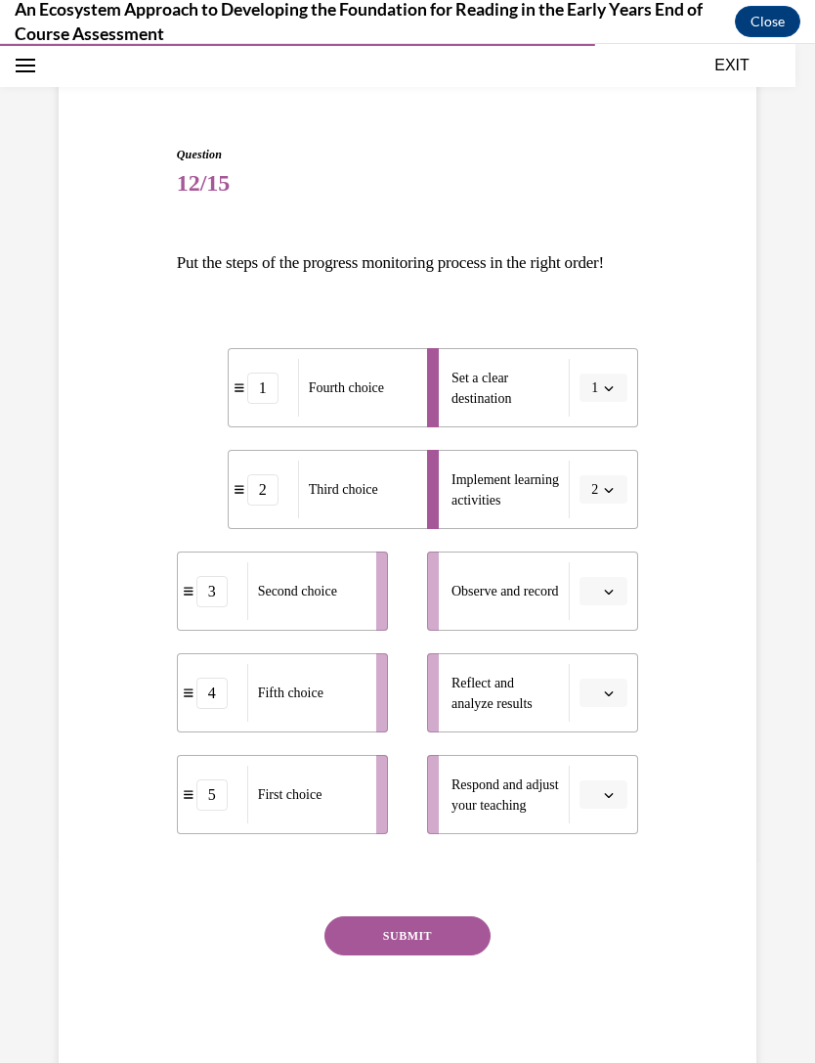
click at [606, 596] on icon "button" at bounding box center [609, 591] width 10 height 10
click at [609, 775] on div "3" at bounding box center [601, 784] width 49 height 39
click at [611, 700] on span "button" at bounding box center [609, 693] width 14 height 14
click at [611, 915] on div "4" at bounding box center [601, 925] width 49 height 39
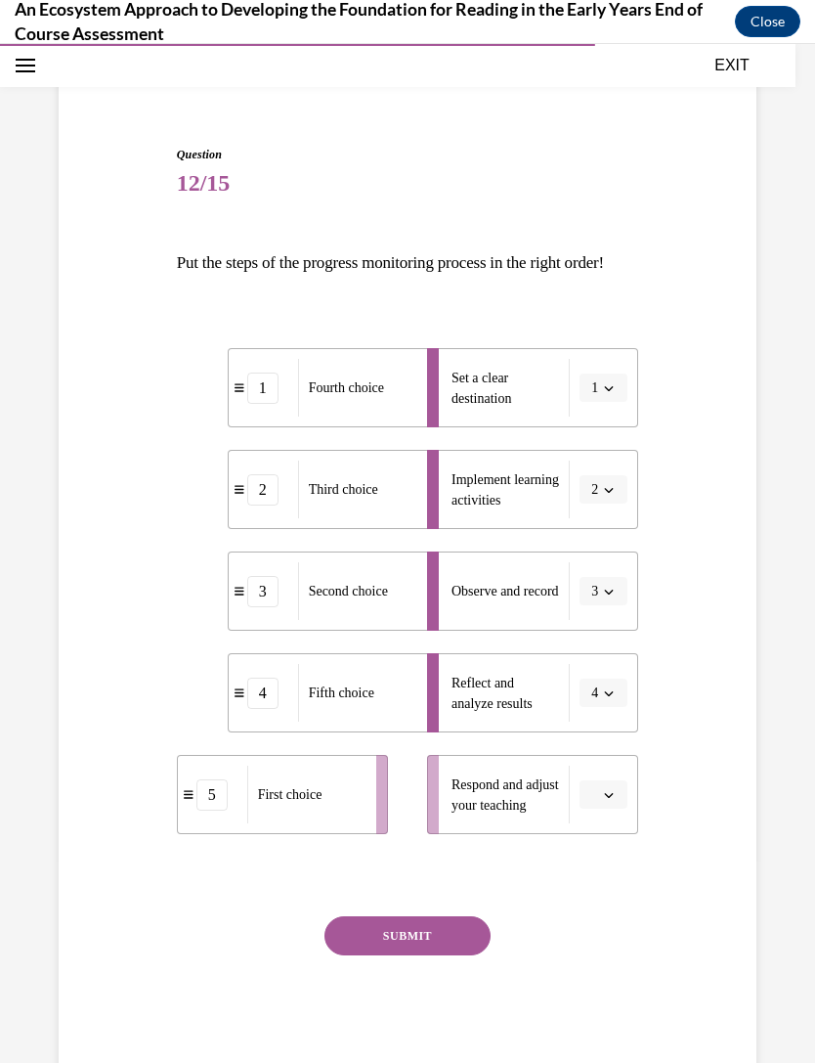
click at [618, 809] on button "button" at bounding box center [604, 794] width 48 height 29
click at [606, 1062] on div "5" at bounding box center [601, 1066] width 49 height 39
click at [465, 955] on button "SUBMIT" at bounding box center [408, 935] width 166 height 39
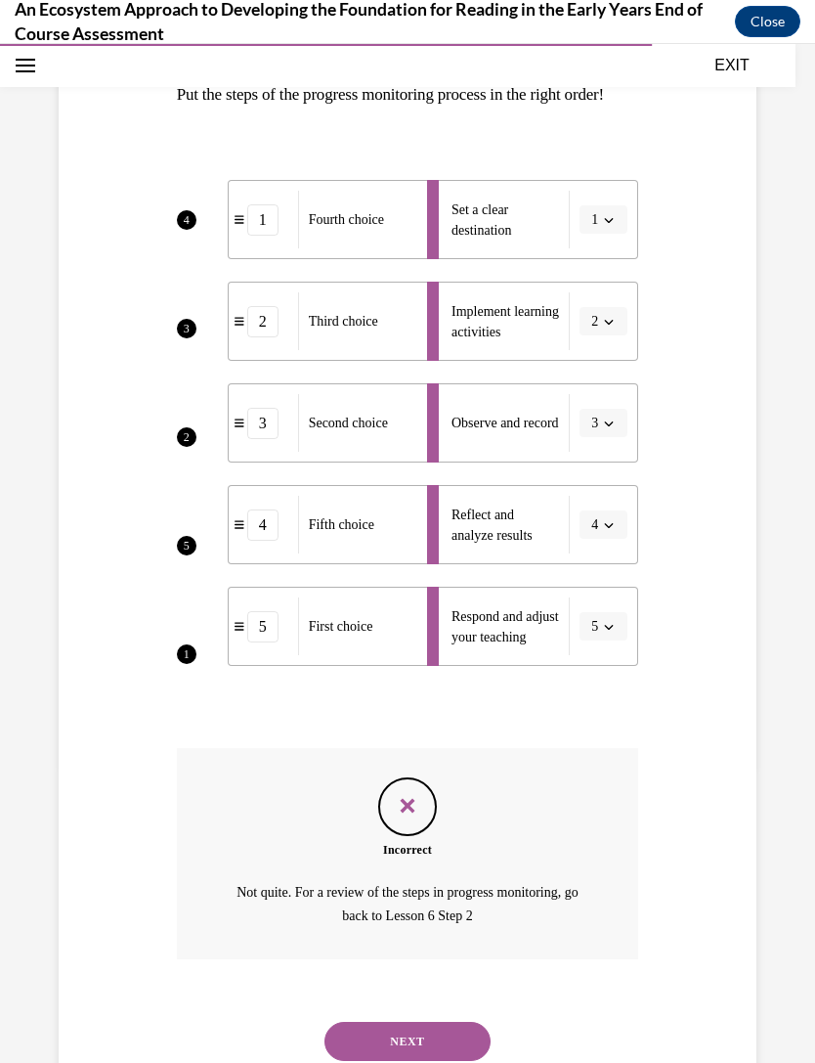
scroll to position [306, 0]
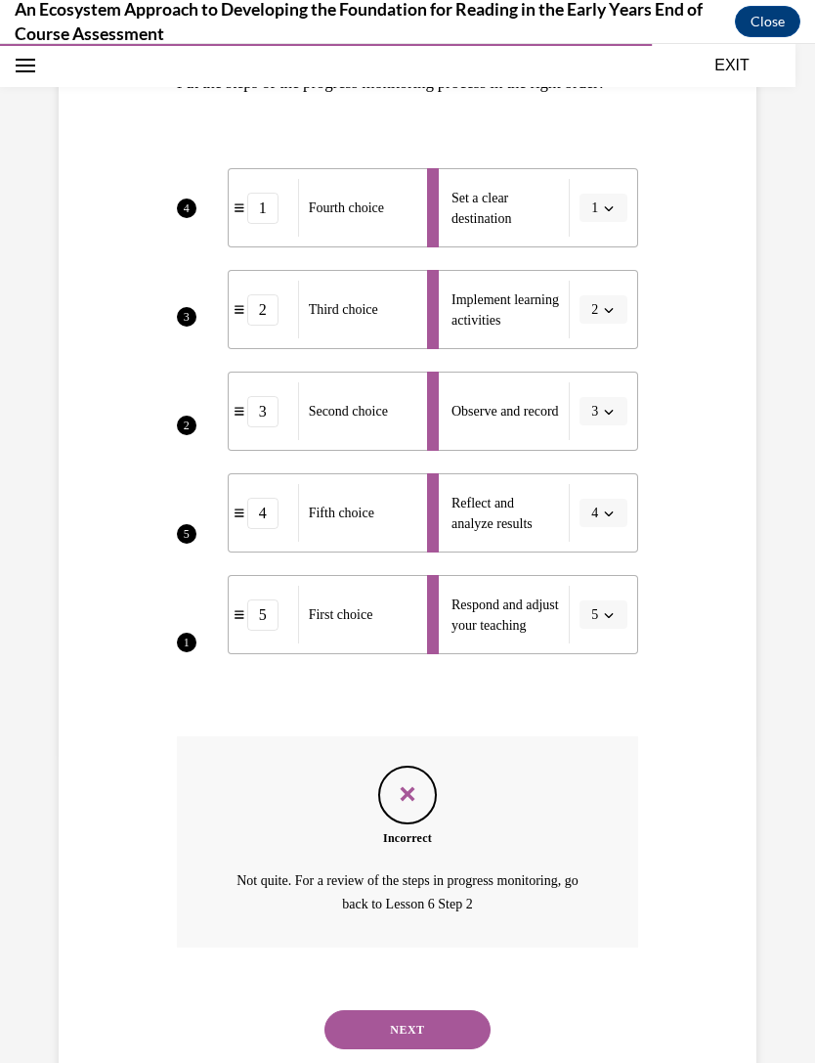
click at [442, 1024] on button "NEXT" at bounding box center [408, 1029] width 166 height 39
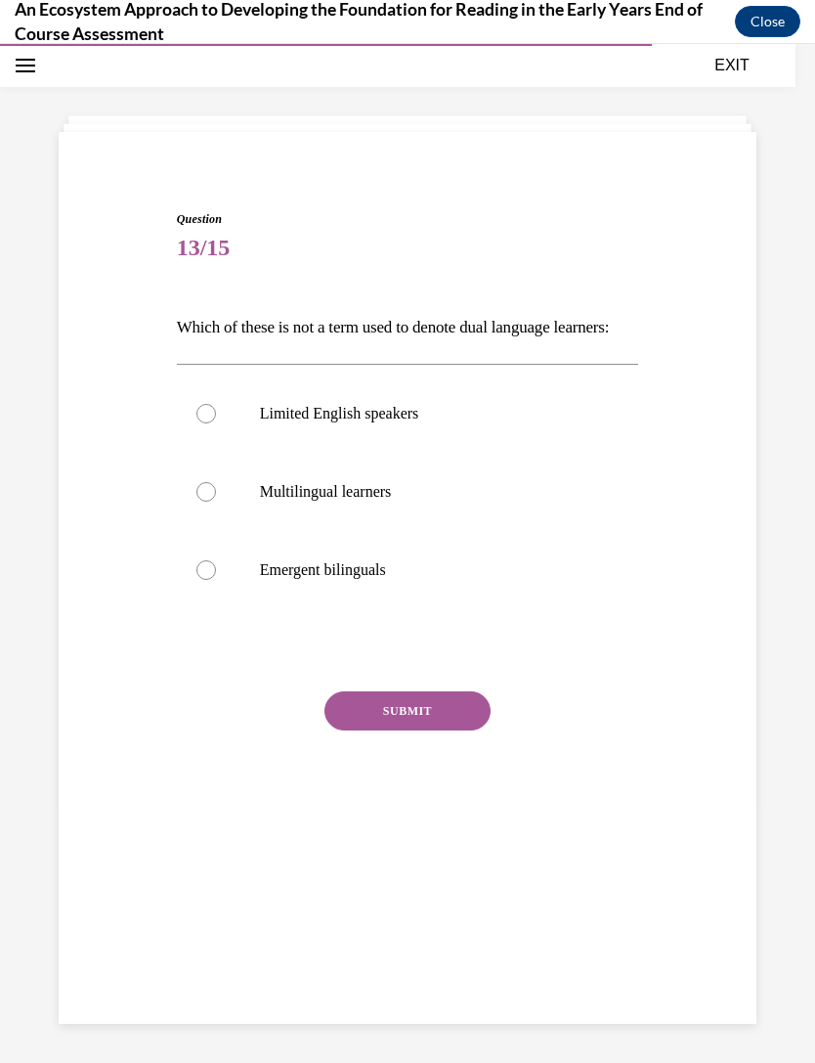
scroll to position [62, 0]
click at [435, 580] on p "Emergent bilinguals" at bounding box center [425, 570] width 330 height 20
click at [216, 580] on input "Emergent bilinguals" at bounding box center [206, 570] width 20 height 20
radio input "true"
click at [454, 423] on p "Limited English speakers" at bounding box center [425, 414] width 330 height 20
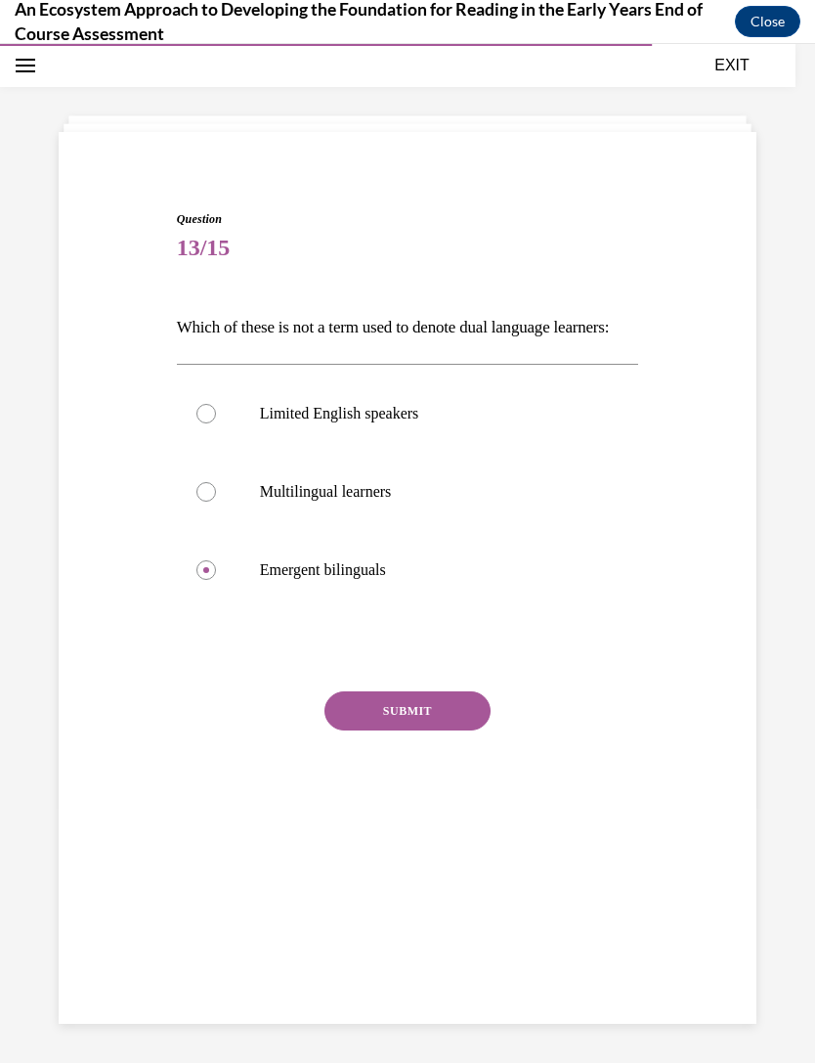
click at [216, 423] on input "Limited English speakers" at bounding box center [206, 414] width 20 height 20
radio input "true"
click at [426, 730] on button "SUBMIT" at bounding box center [408, 710] width 166 height 39
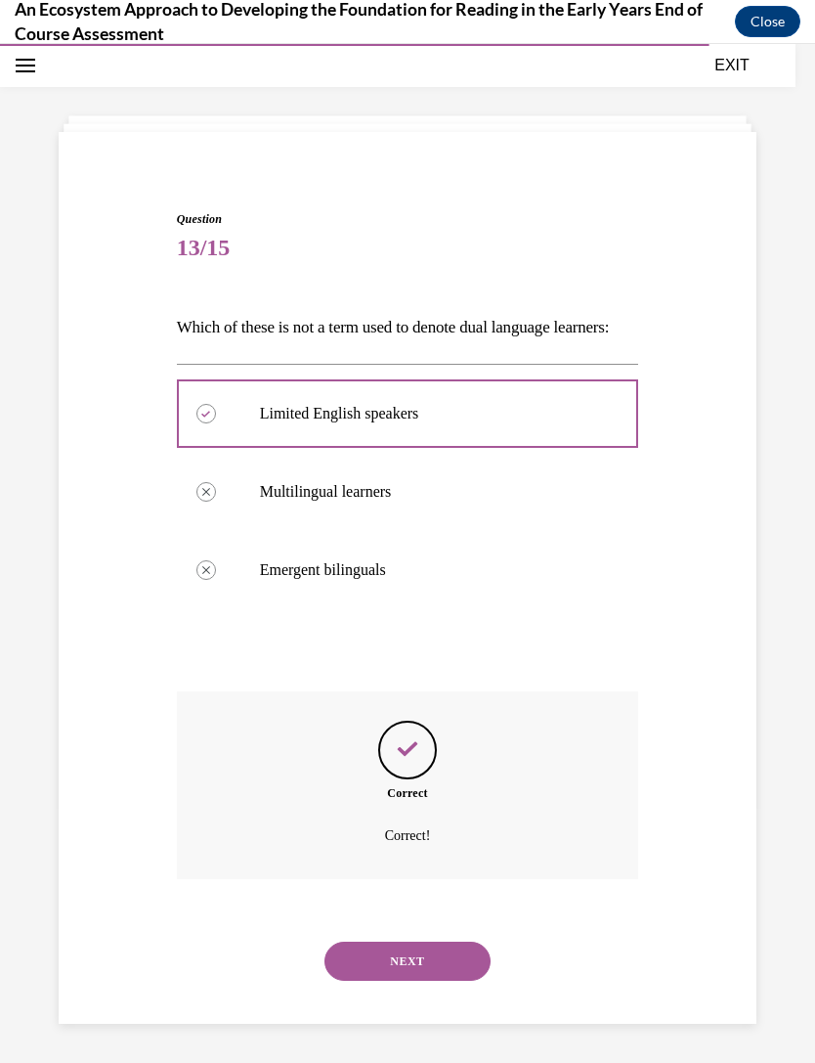
click at [444, 966] on button "NEXT" at bounding box center [408, 960] width 166 height 39
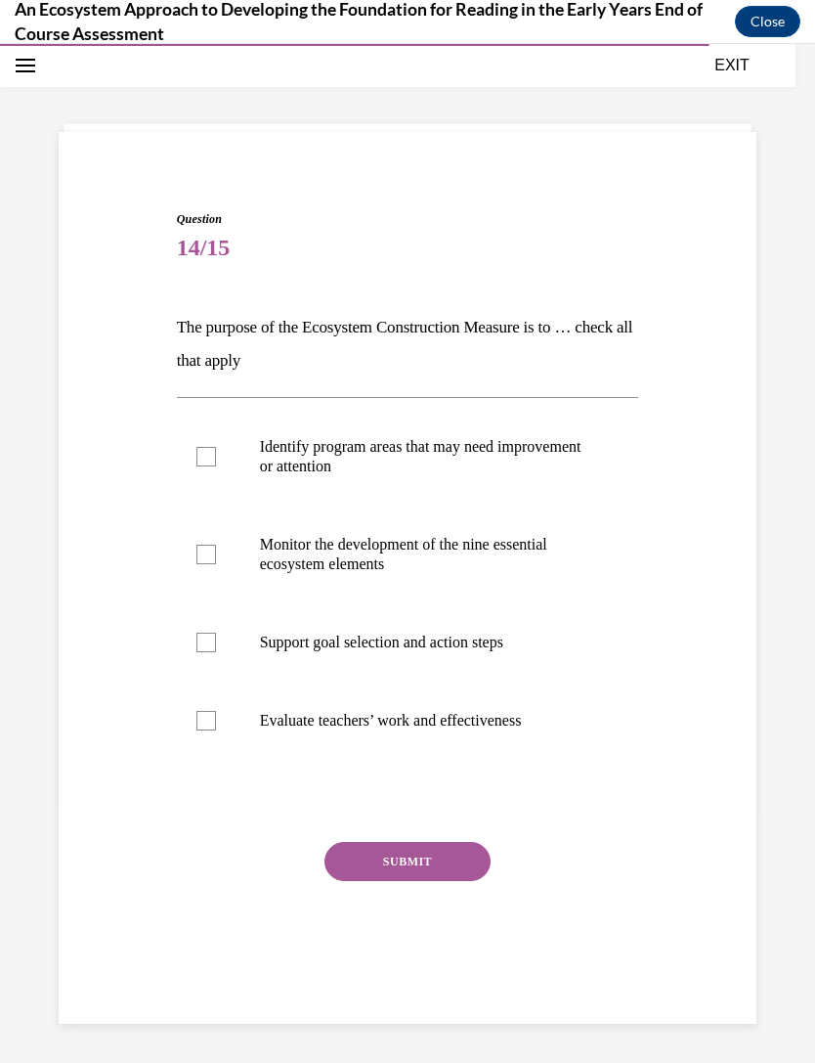
click at [518, 467] on p "Identify program areas that may need improvement or attention" at bounding box center [425, 456] width 330 height 39
click at [216, 466] on input "Identify program areas that may need improvement or attention" at bounding box center [206, 457] width 20 height 20
checkbox input "true"
click at [467, 559] on p "Monitor the development of the nine essential ecosystem elements" at bounding box center [425, 554] width 330 height 39
click at [216, 559] on input "Monitor the development of the nine essential ecosystem elements" at bounding box center [206, 554] width 20 height 20
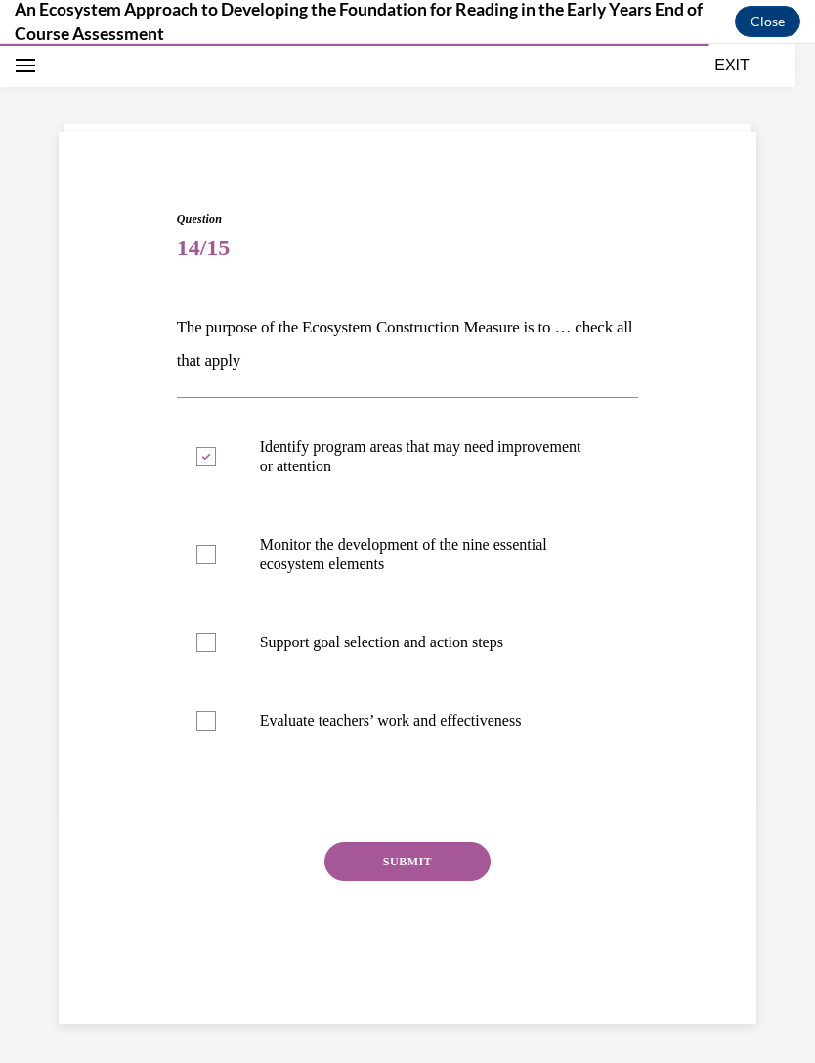
checkbox input "true"
click at [452, 638] on p "Support goal selection and action steps" at bounding box center [425, 642] width 330 height 20
click at [216, 638] on input "Support goal selection and action steps" at bounding box center [206, 642] width 20 height 20
checkbox input "true"
click at [433, 878] on button "SUBMIT" at bounding box center [408, 861] width 166 height 39
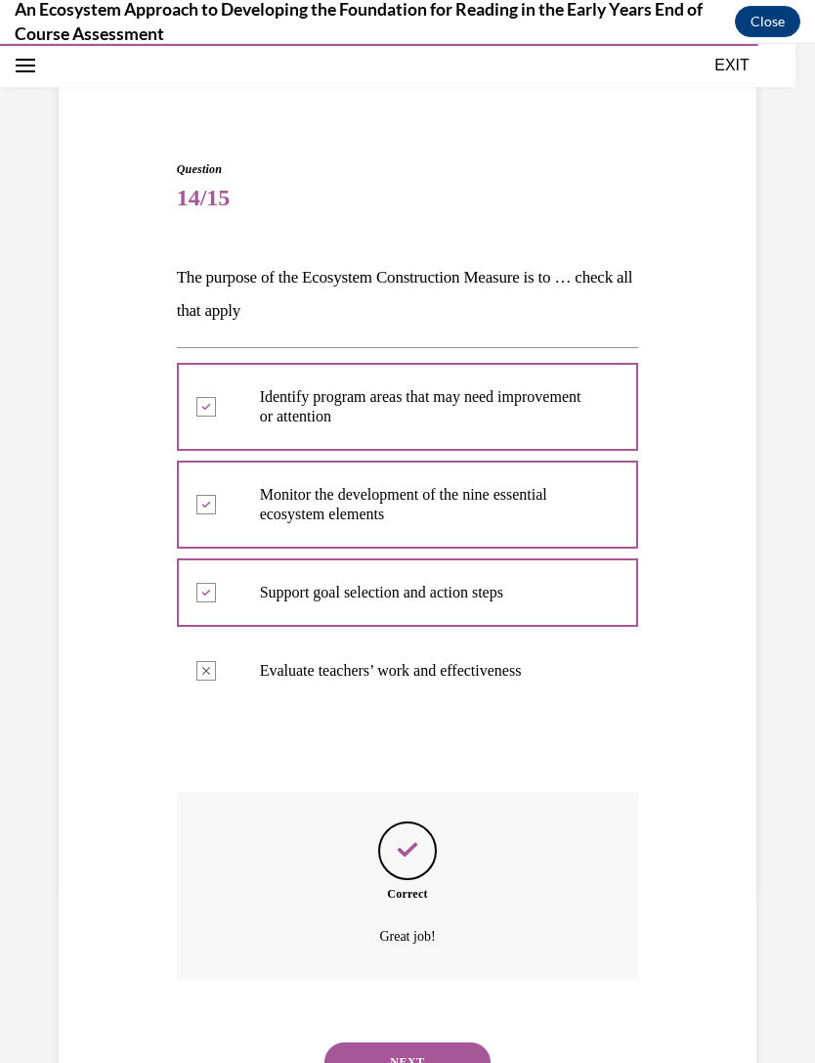
click at [426, 1042] on button "NEXT" at bounding box center [408, 1061] width 166 height 39
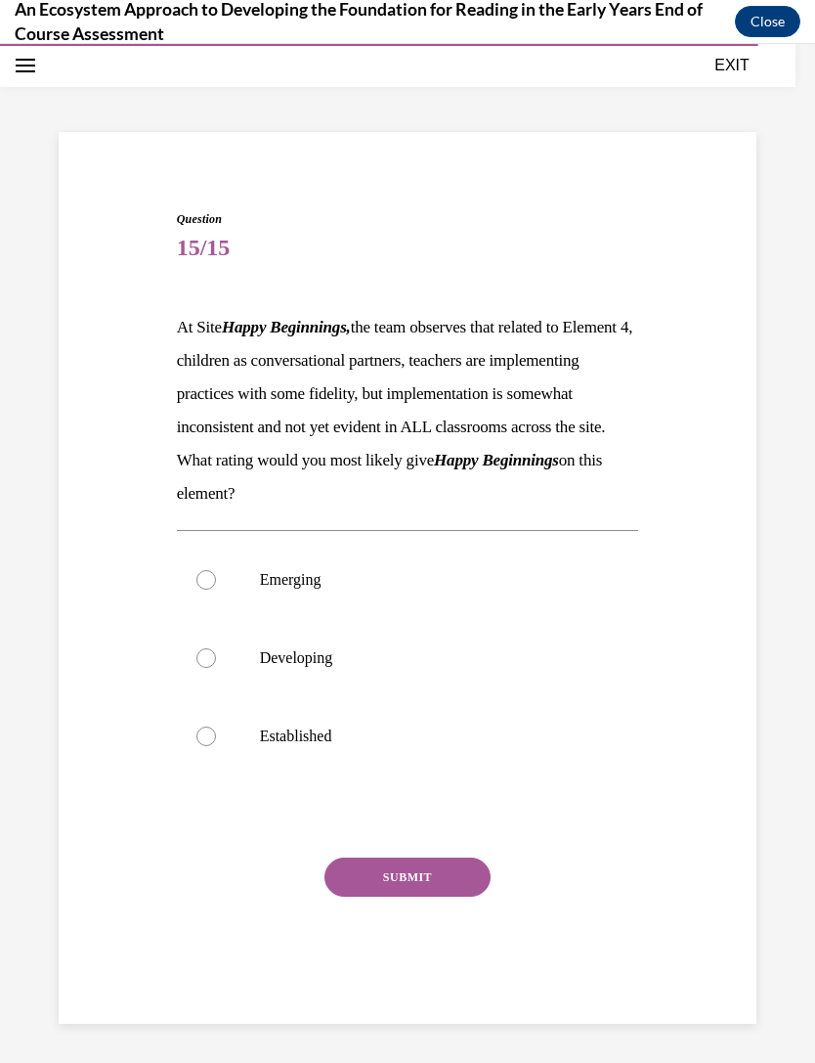
click at [424, 668] on p "Developing" at bounding box center [425, 658] width 330 height 20
click at [216, 668] on input "Developing" at bounding box center [206, 658] width 20 height 20
radio input "true"
click at [418, 896] on button "SUBMIT" at bounding box center [408, 876] width 166 height 39
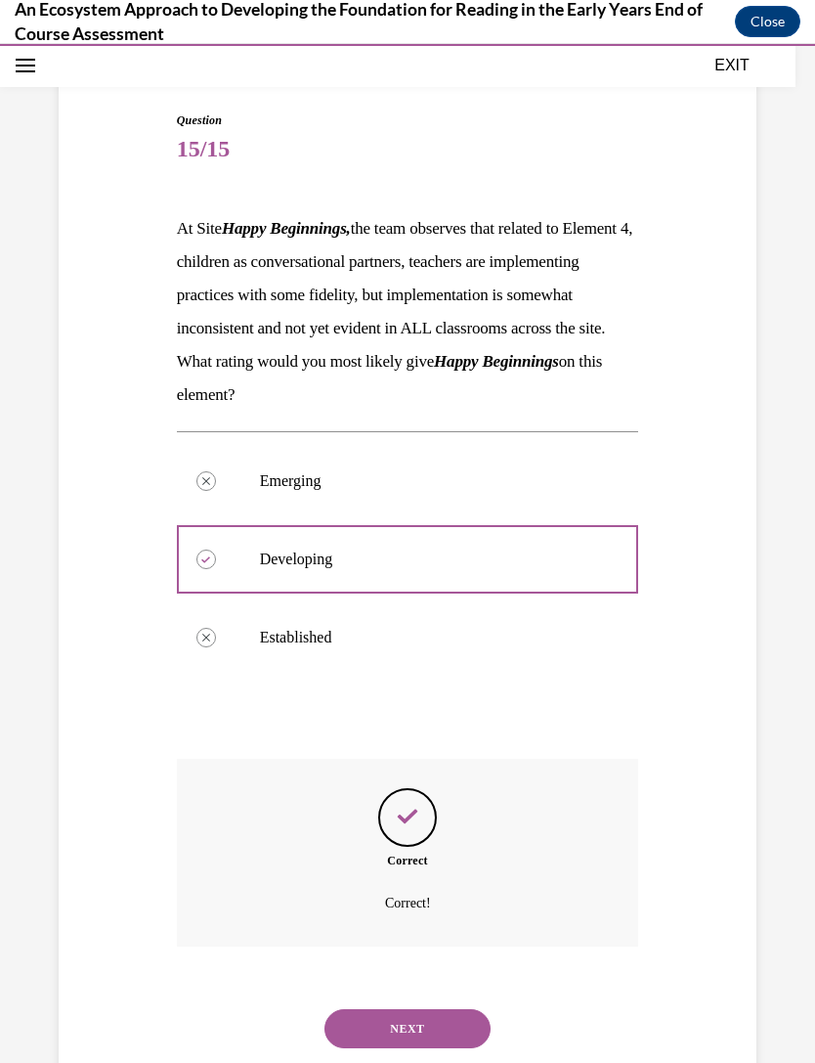
click at [415, 1036] on button "NEXT" at bounding box center [408, 1028] width 166 height 39
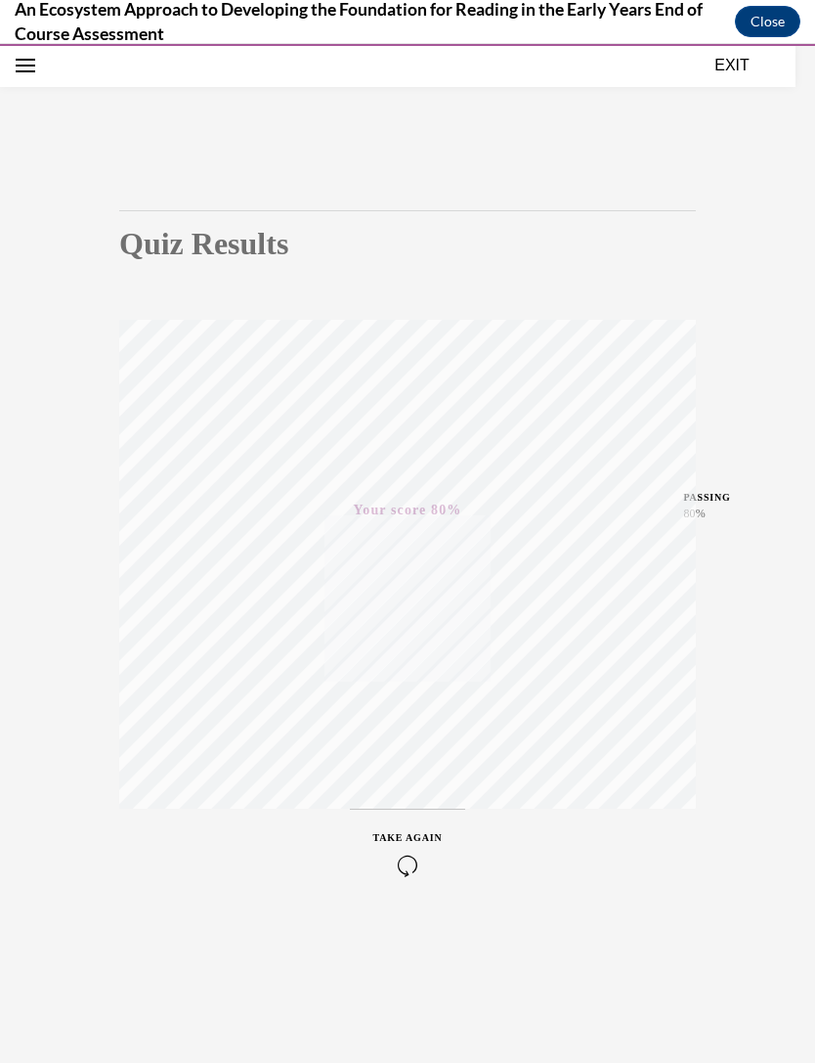
click at [745, 70] on button "EXIT" at bounding box center [731, 65] width 117 height 23
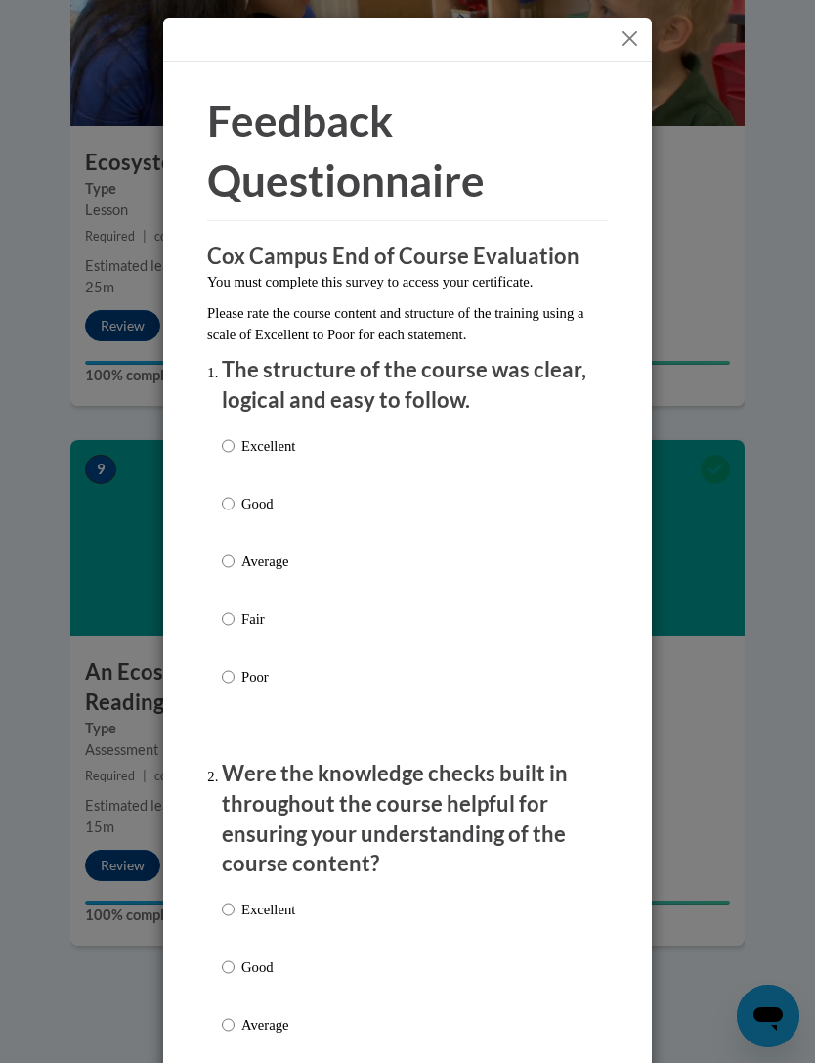
click at [753, 468] on div "Feedback Questionnaire Rate Course Comments Cox Campus End of Course Evaluation…" at bounding box center [407, 531] width 815 height 1063
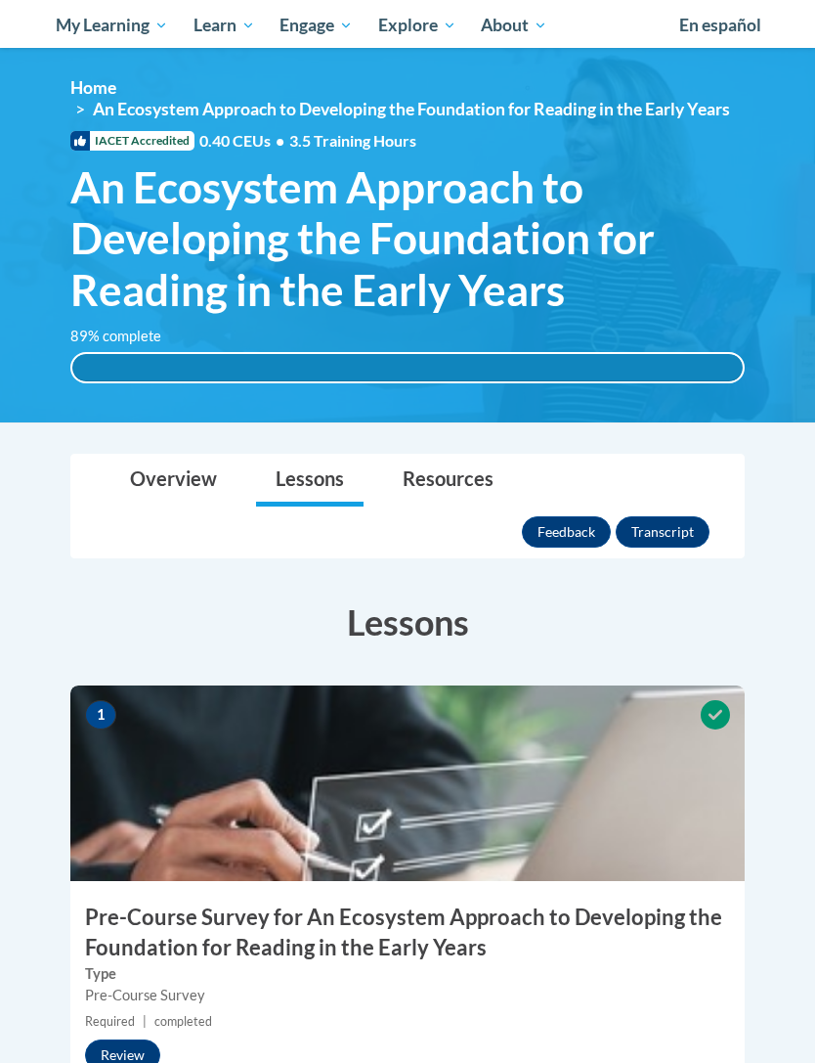
scroll to position [0, 0]
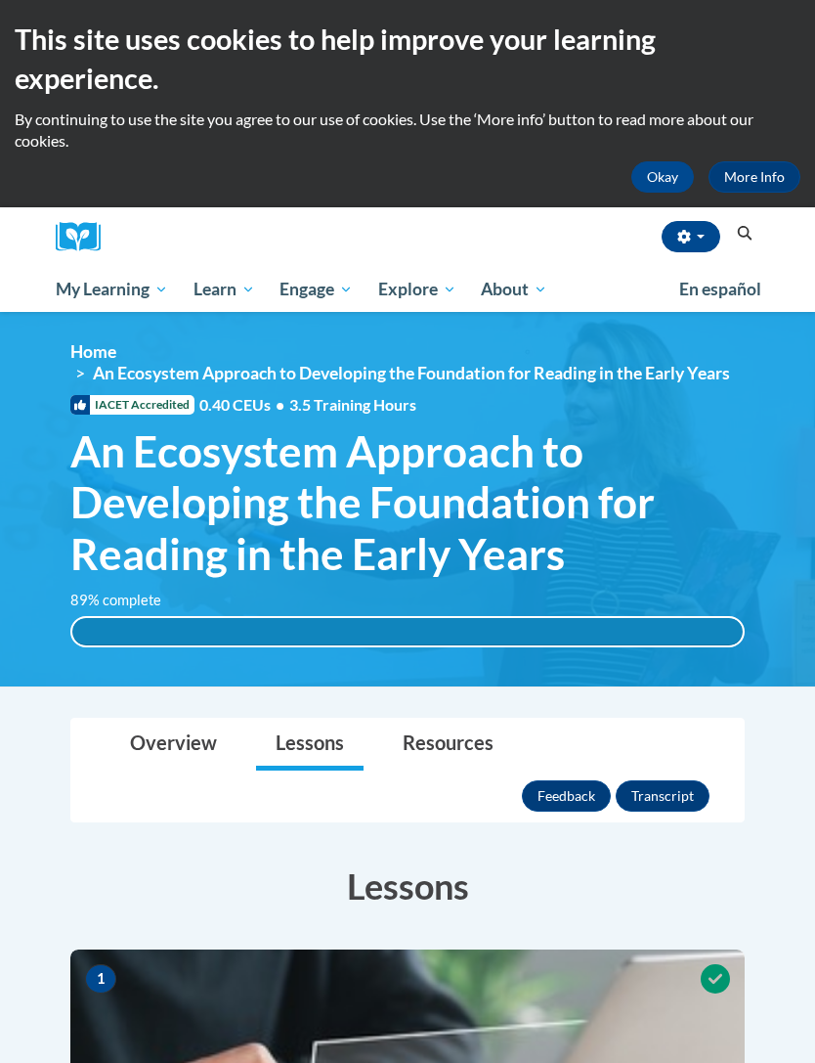
click at [0, 0] on span "My Course Progress" at bounding box center [0, 0] width 0 height 0
